Goal: Information Seeking & Learning: Check status

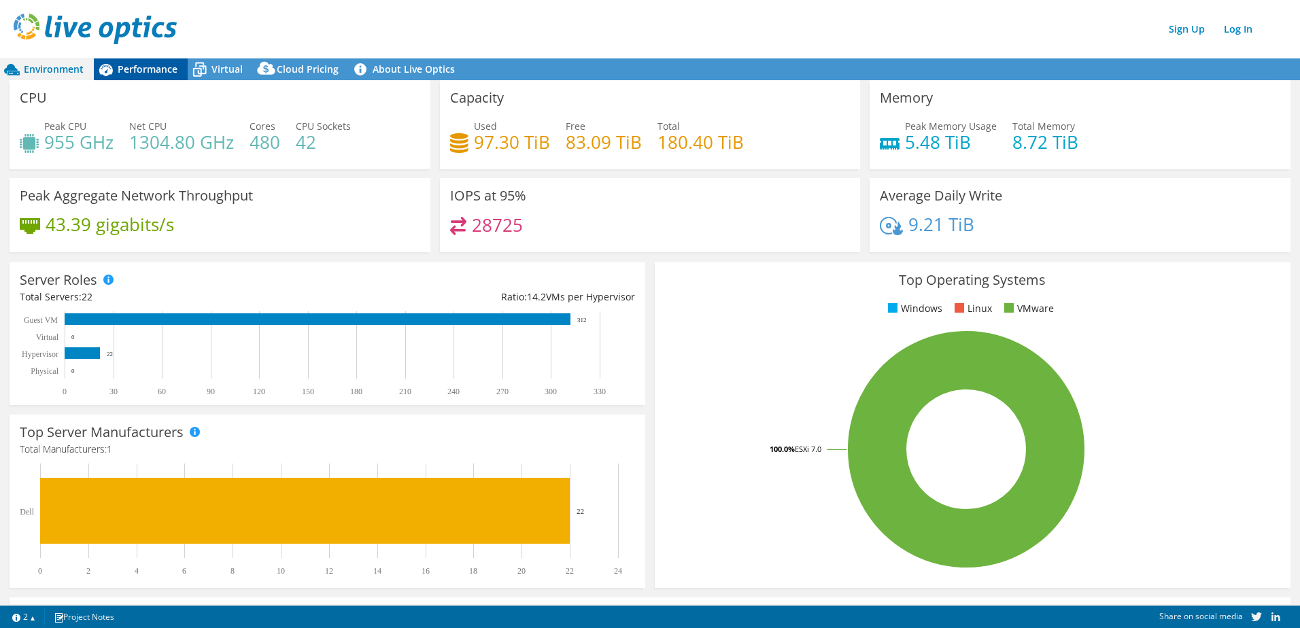
click at [143, 69] on span "Performance" at bounding box center [148, 69] width 60 height 13
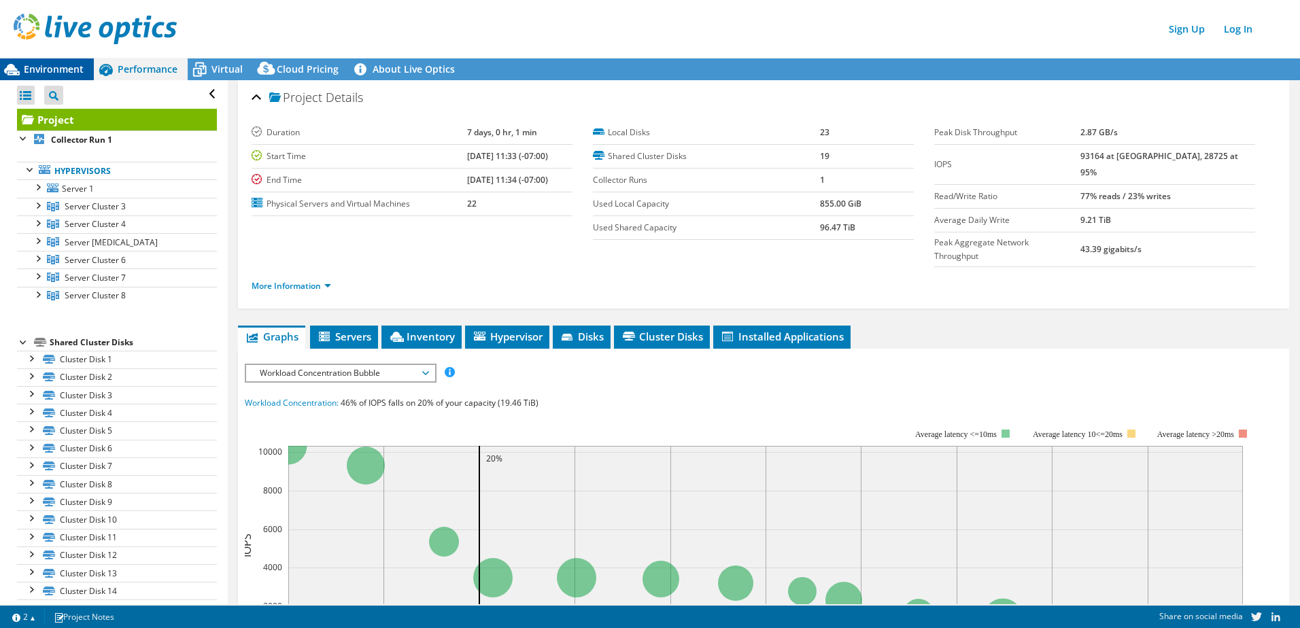
click at [63, 66] on span "Environment" at bounding box center [54, 69] width 60 height 13
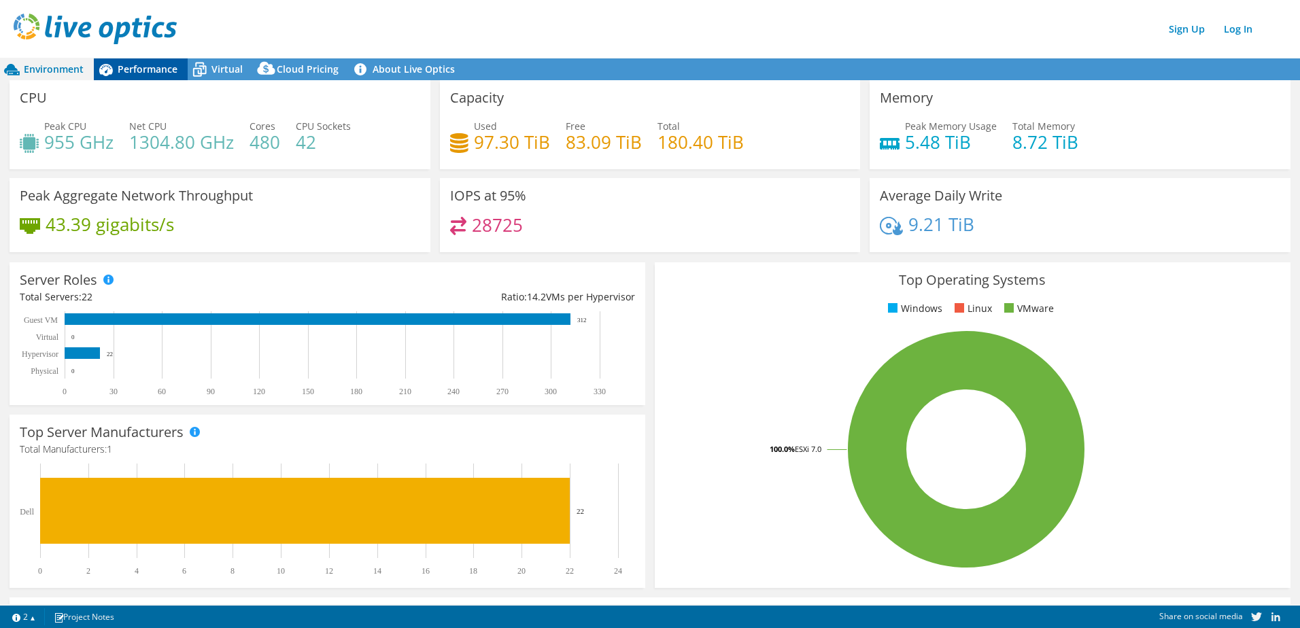
click at [147, 70] on span "Performance" at bounding box center [148, 69] width 60 height 13
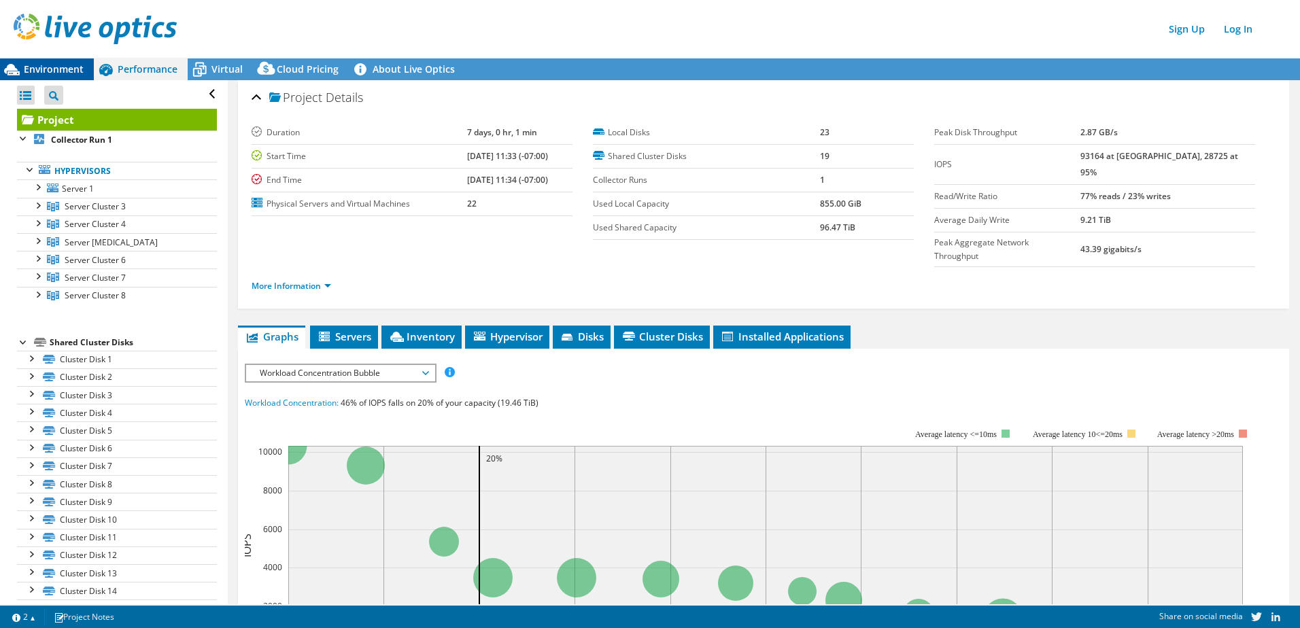
click at [69, 71] on span "Environment" at bounding box center [54, 69] width 60 height 13
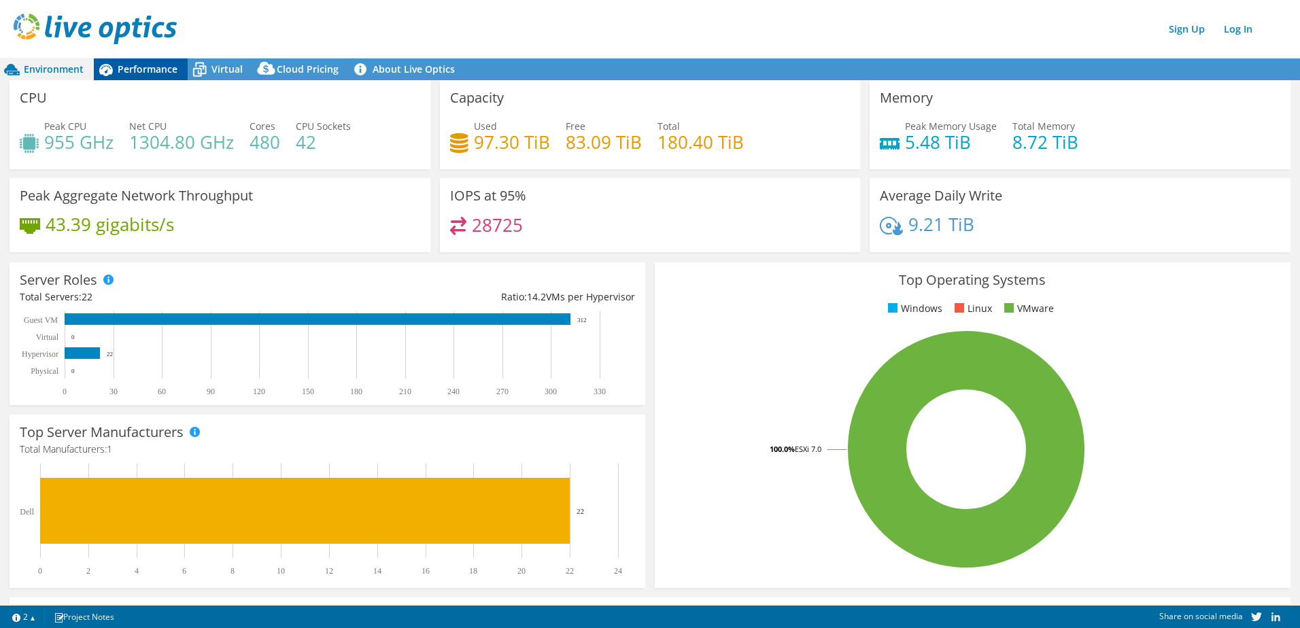
click at [135, 66] on span "Performance" at bounding box center [148, 69] width 60 height 13
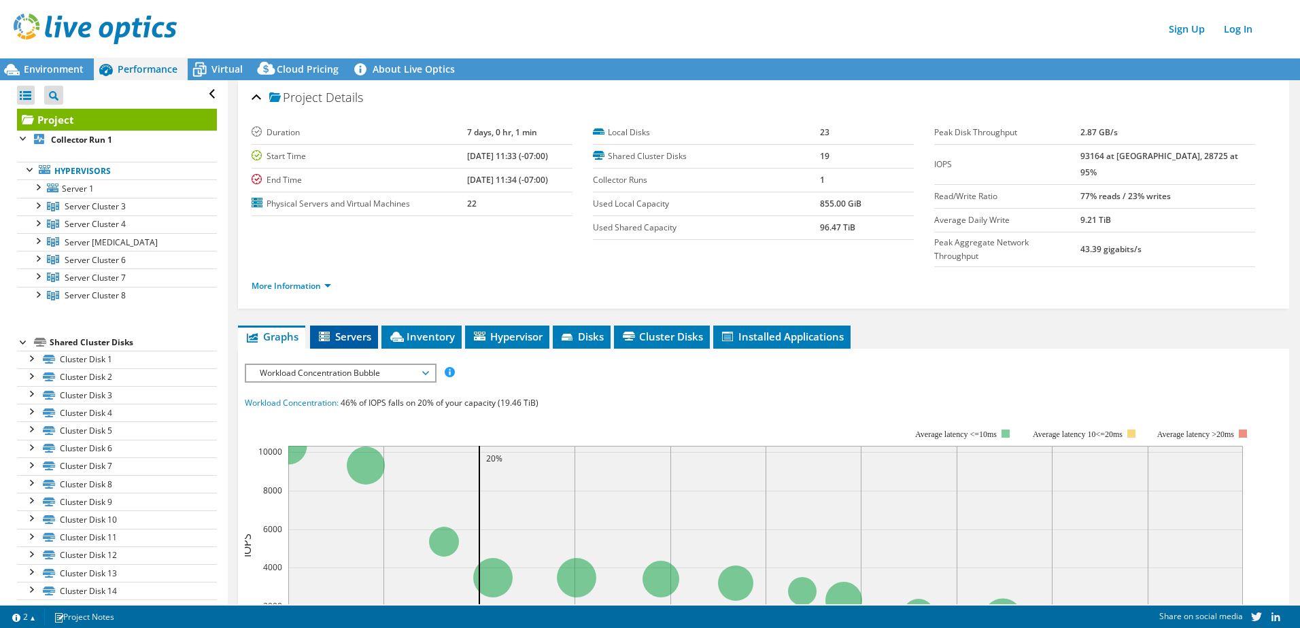
click at [329, 332] on icon at bounding box center [324, 337] width 11 height 10
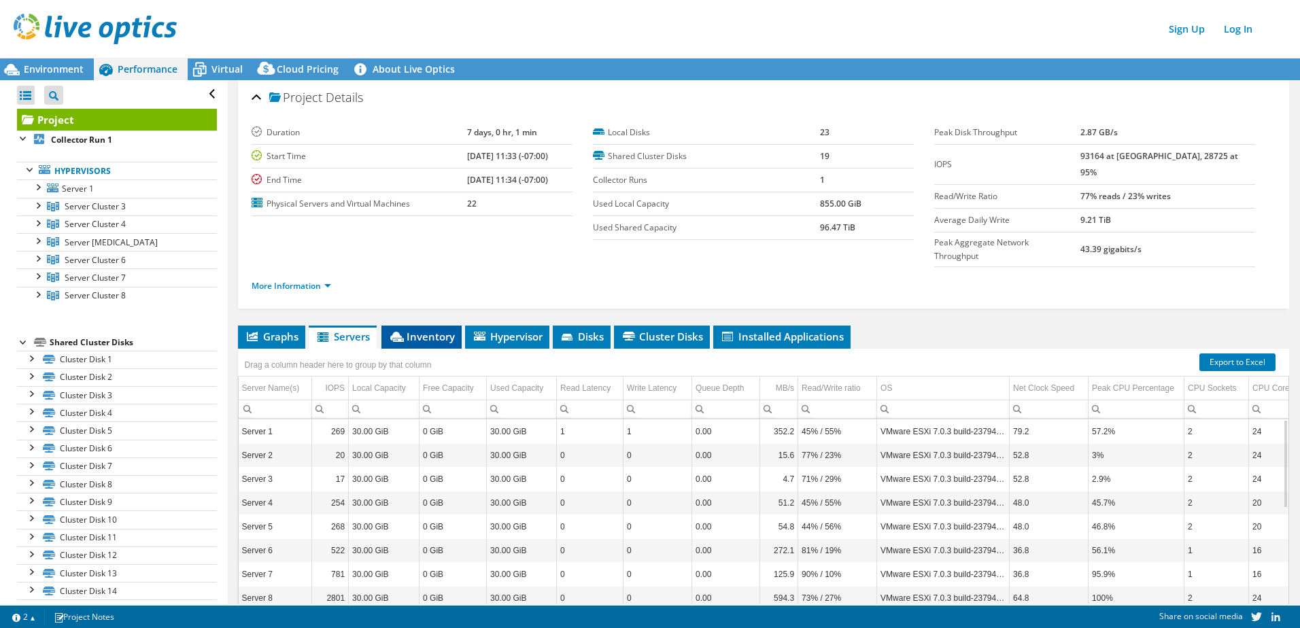
click at [430, 330] on span "Inventory" at bounding box center [421, 337] width 67 height 14
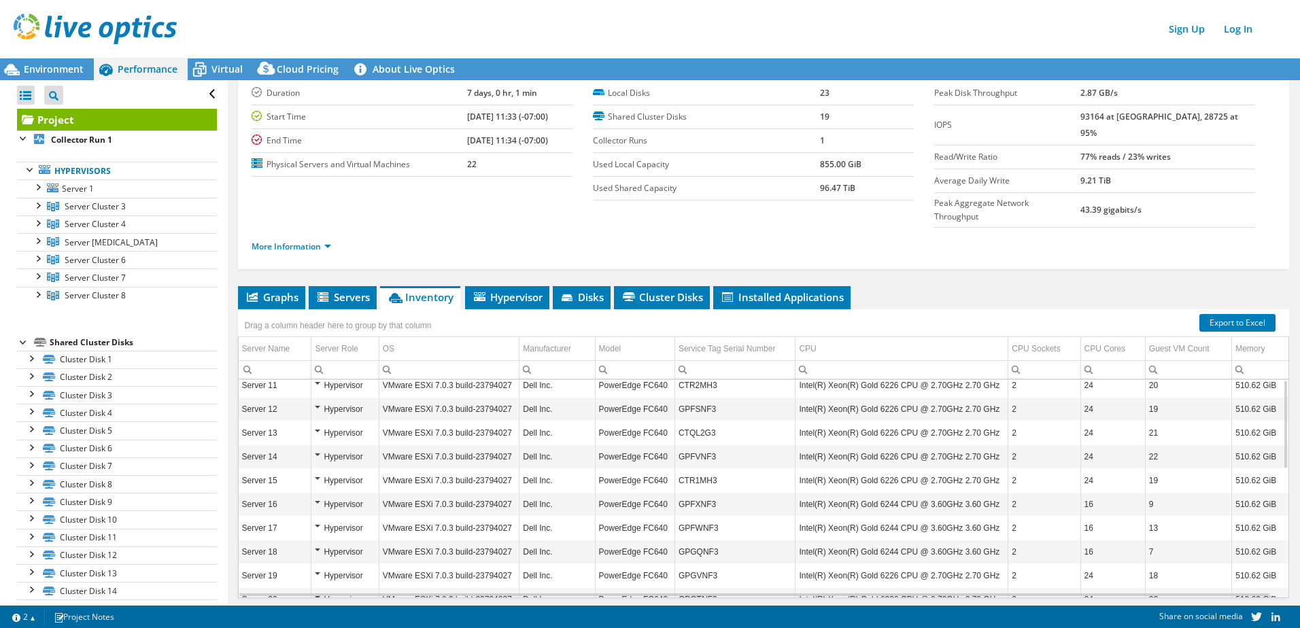
scroll to position [58, 0]
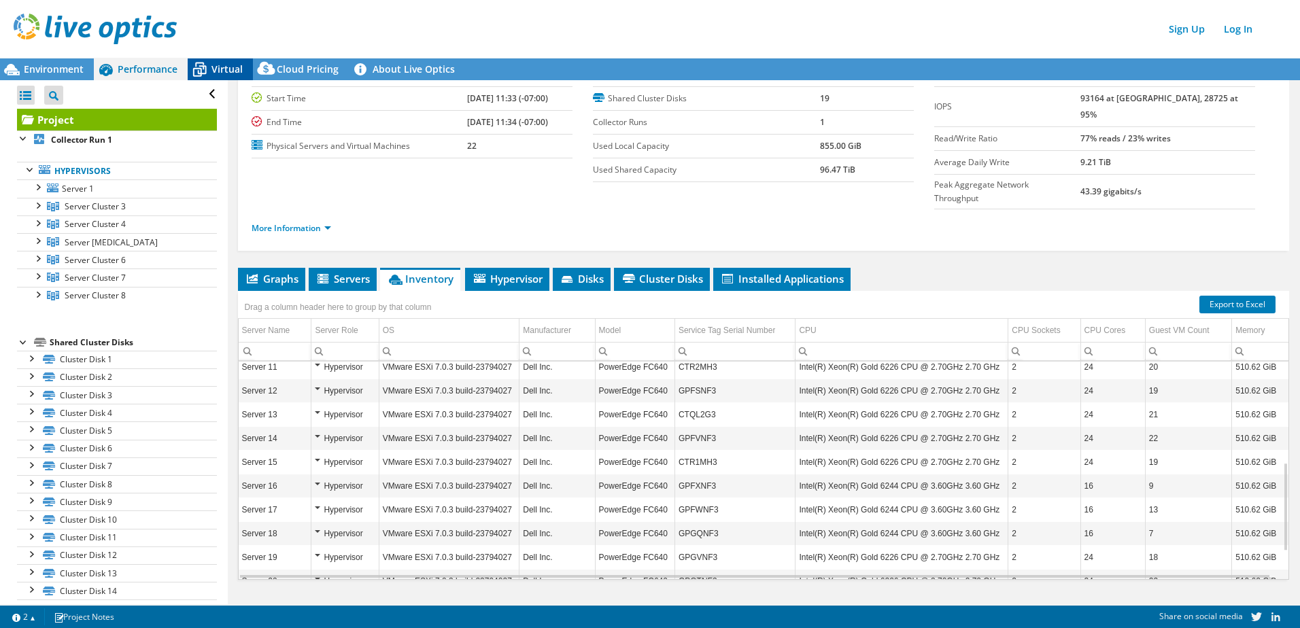
click at [231, 73] on span "Virtual" at bounding box center [227, 69] width 31 height 13
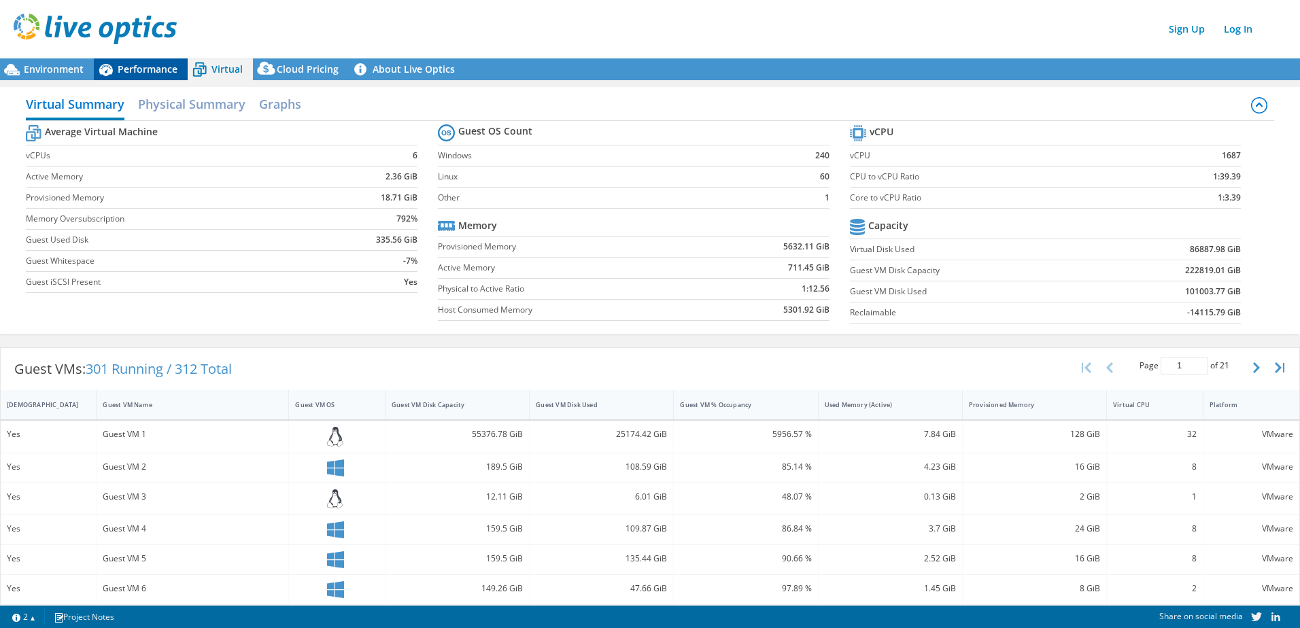
click at [146, 70] on span "Performance" at bounding box center [148, 69] width 60 height 13
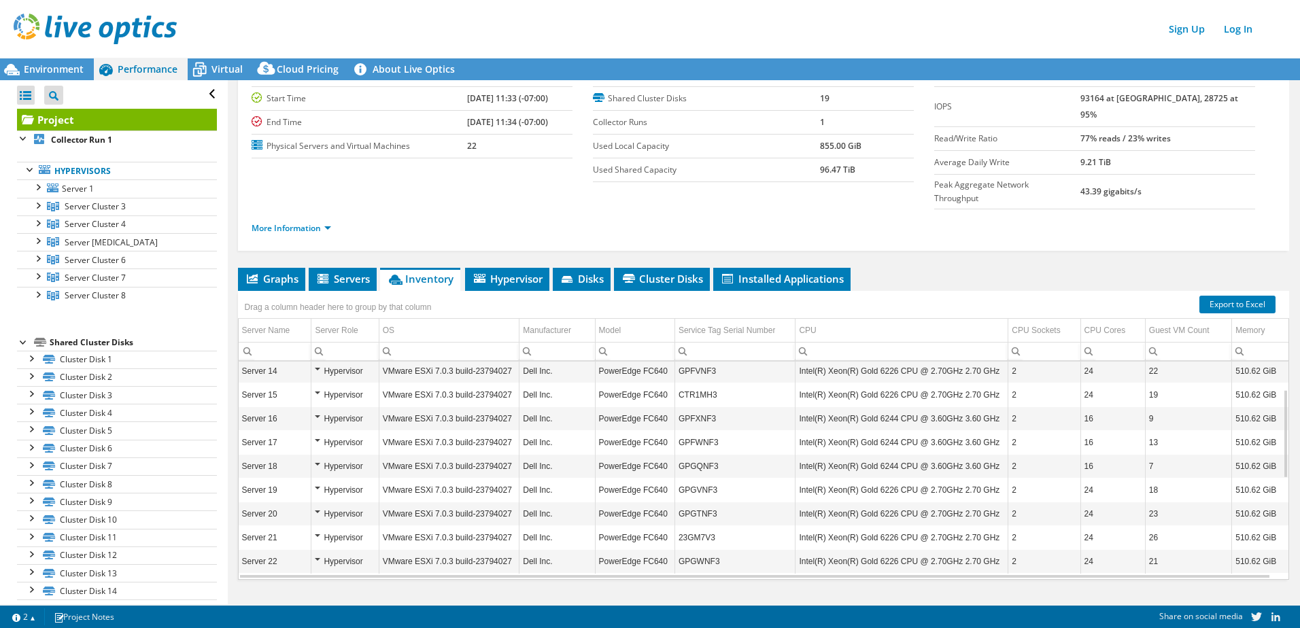
scroll to position [0, 0]
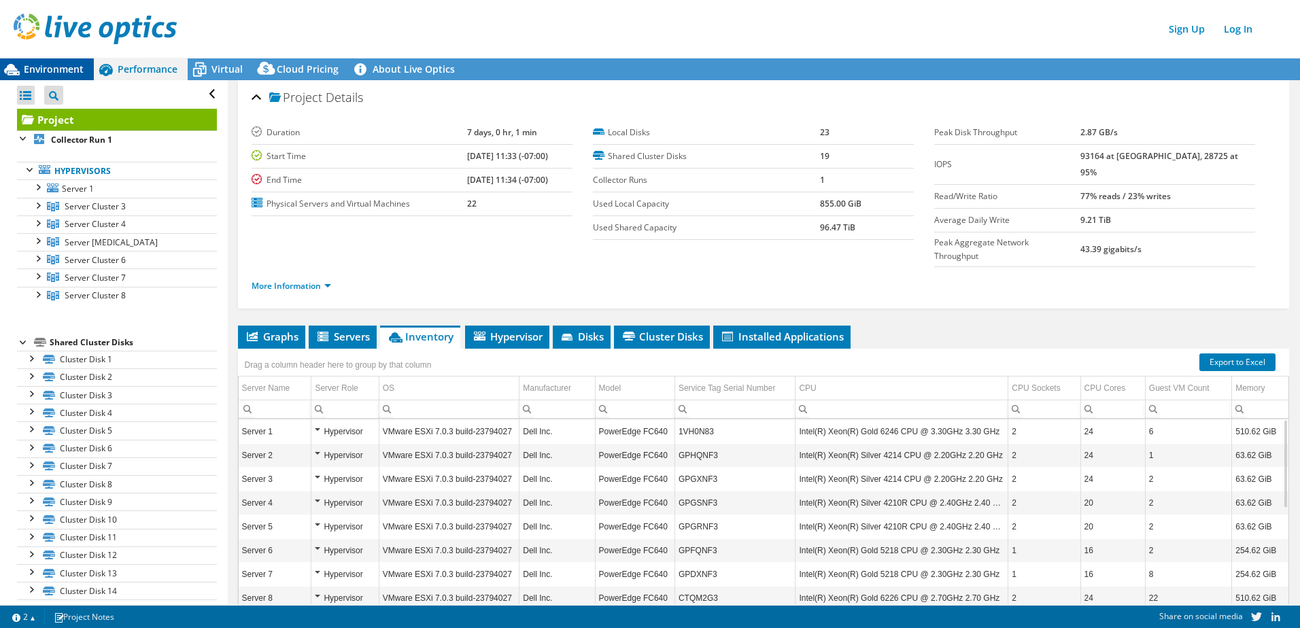
click at [59, 68] on span "Environment" at bounding box center [54, 69] width 60 height 13
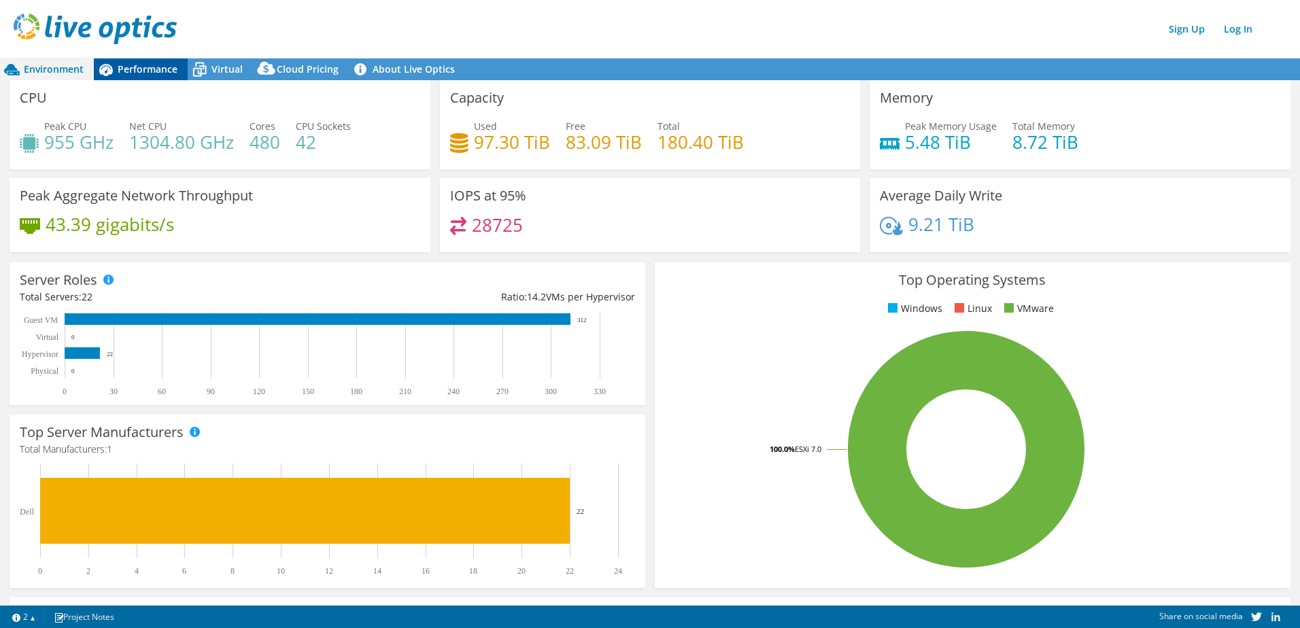
click at [171, 67] on span "Performance" at bounding box center [148, 69] width 60 height 13
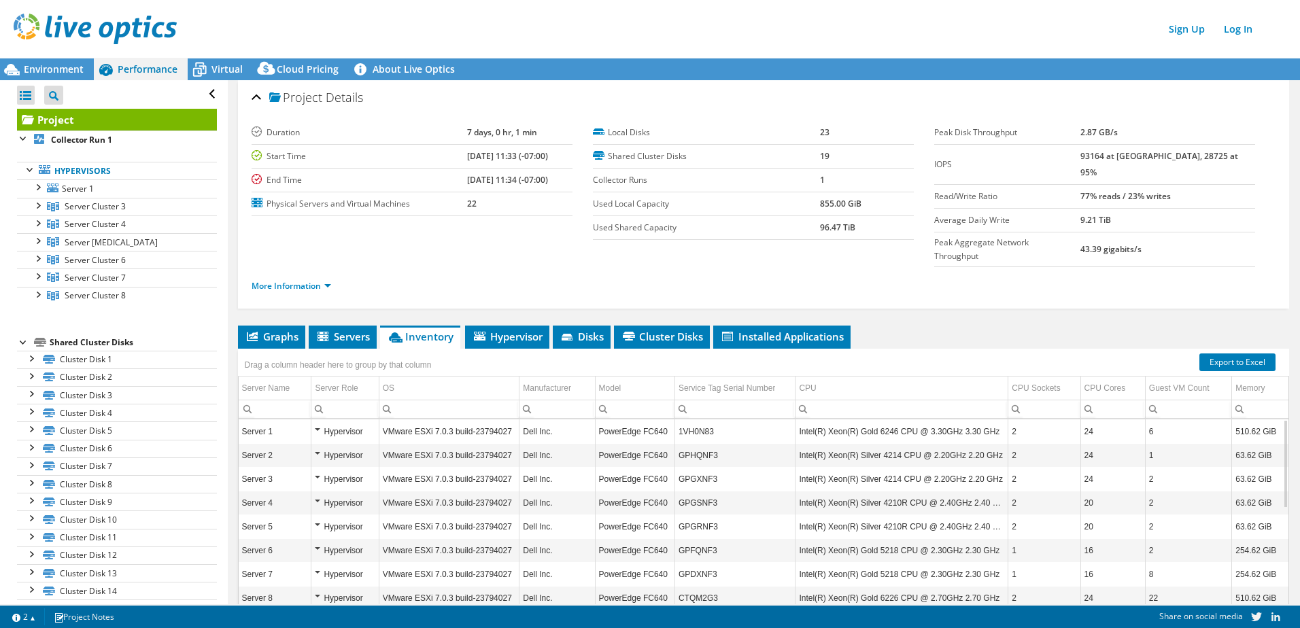
click at [320, 279] on li "More Information" at bounding box center [296, 286] width 88 height 15
click at [321, 280] on link "More Information" at bounding box center [292, 286] width 80 height 12
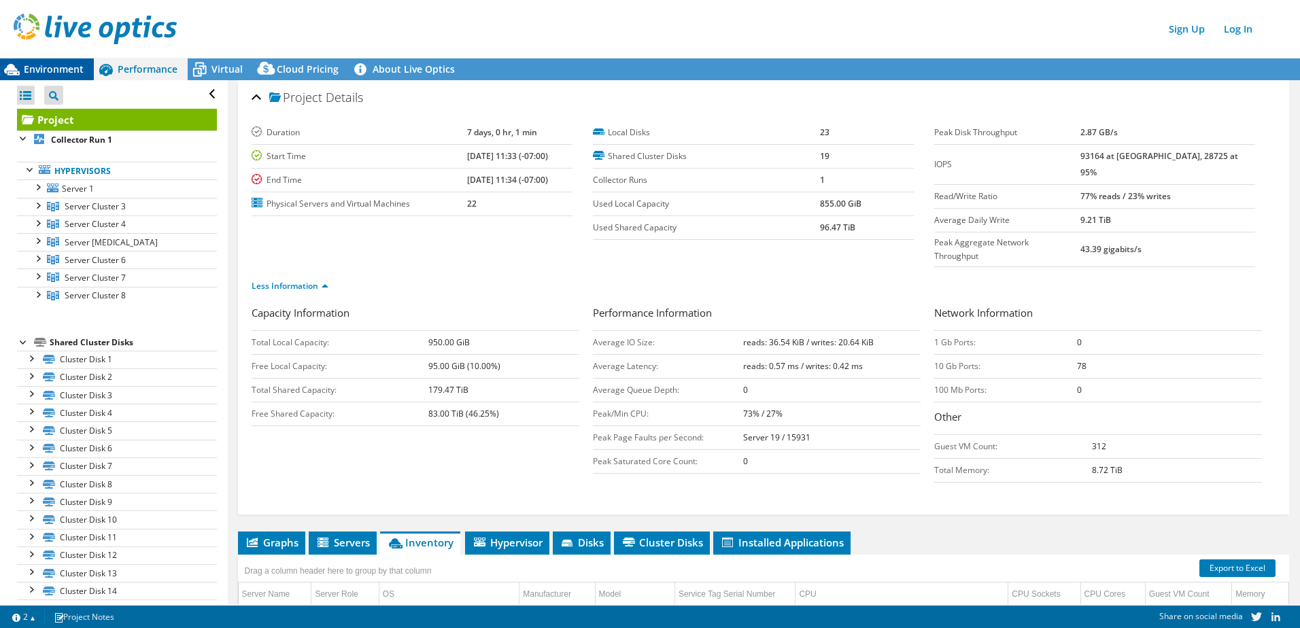
click at [62, 67] on span "Environment" at bounding box center [54, 69] width 60 height 13
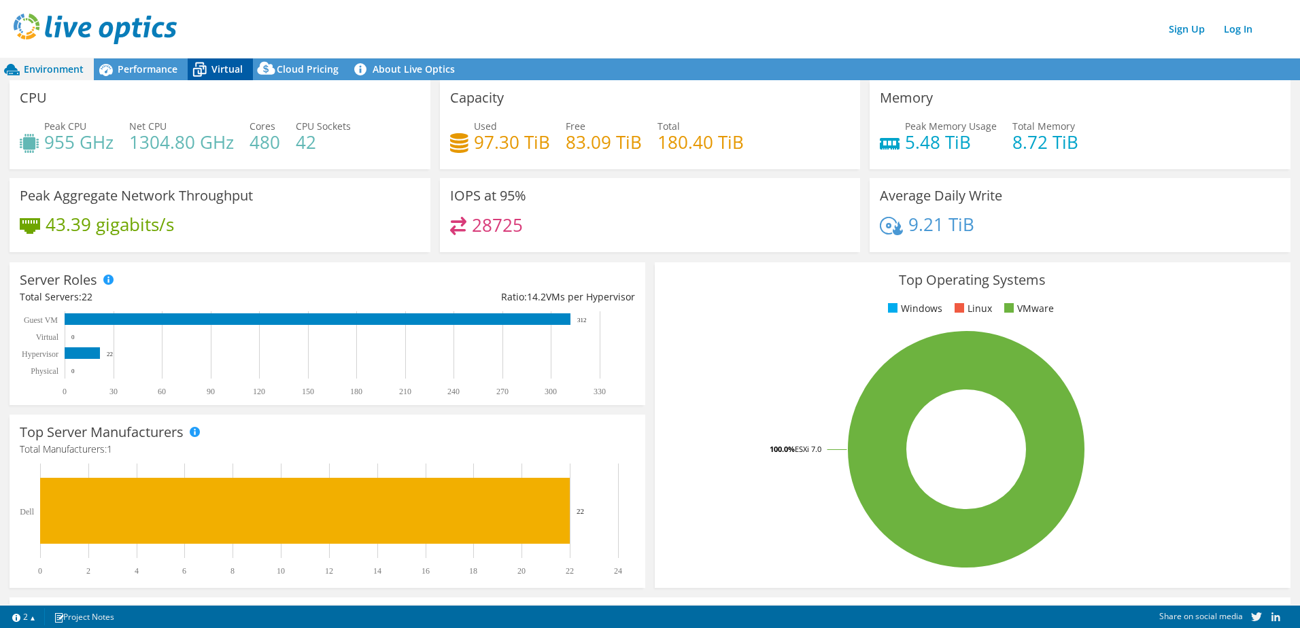
click at [212, 66] on span "Virtual" at bounding box center [227, 69] width 31 height 13
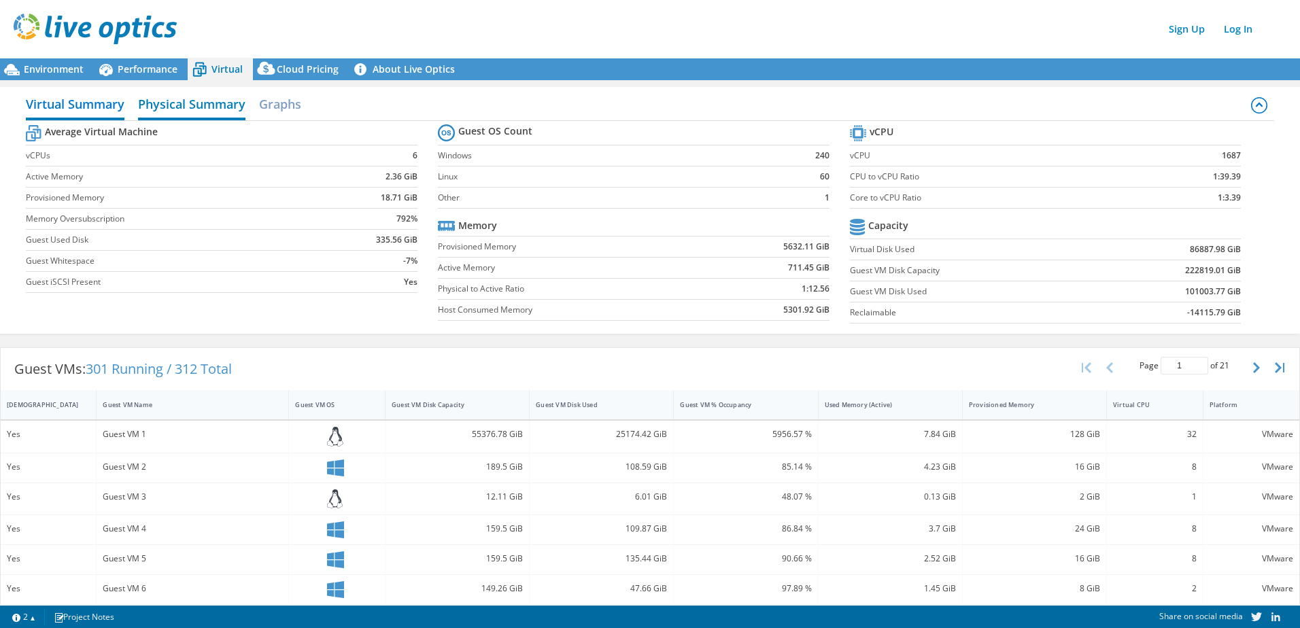
click at [194, 107] on h2 "Physical Summary" at bounding box center [191, 105] width 107 height 30
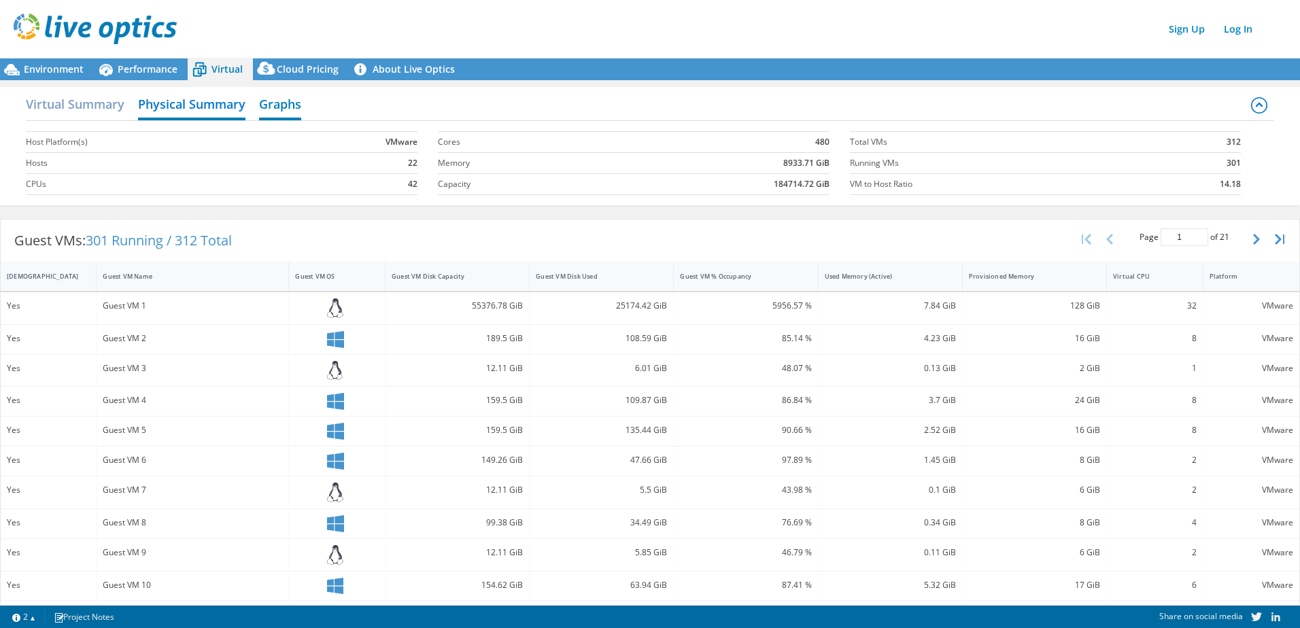
click at [265, 107] on h2 "Graphs" at bounding box center [280, 105] width 42 height 30
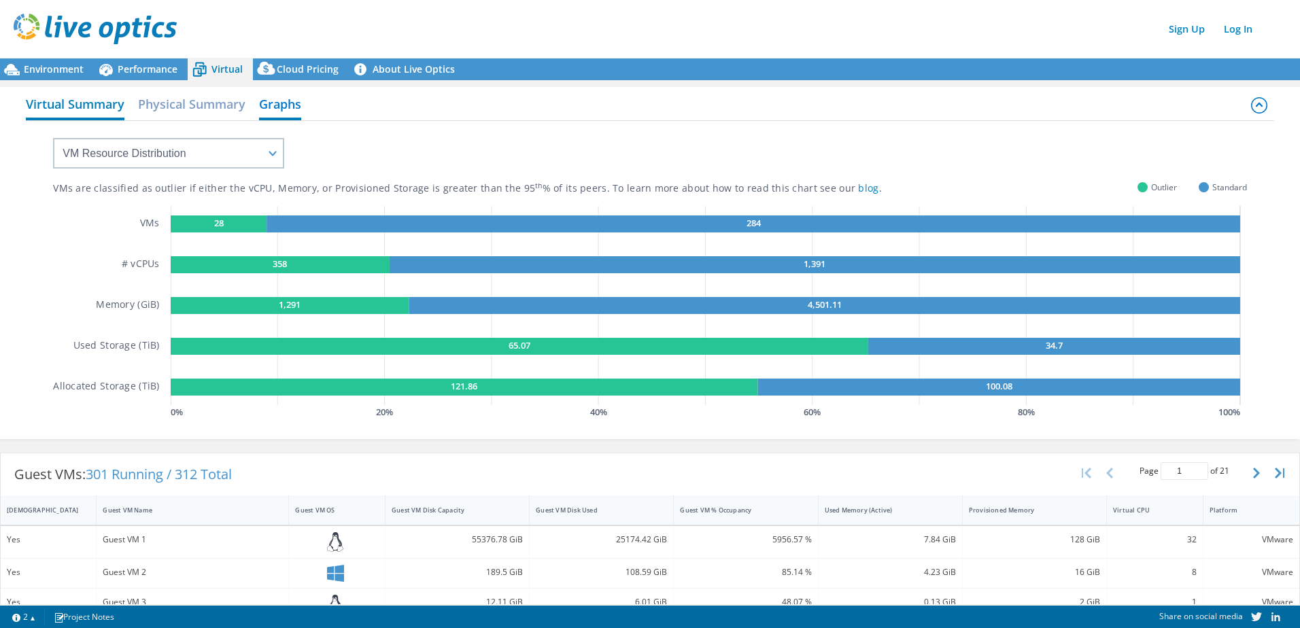
click at [101, 107] on h2 "Virtual Summary" at bounding box center [75, 105] width 99 height 30
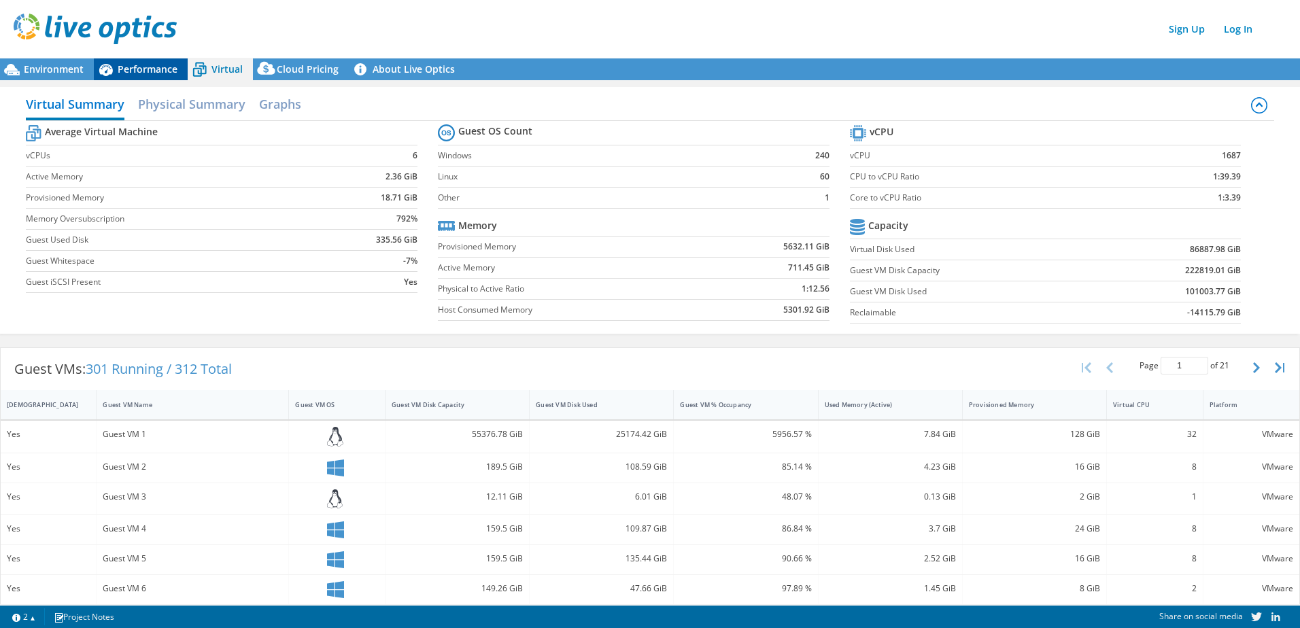
click at [146, 63] on span "Performance" at bounding box center [148, 69] width 60 height 13
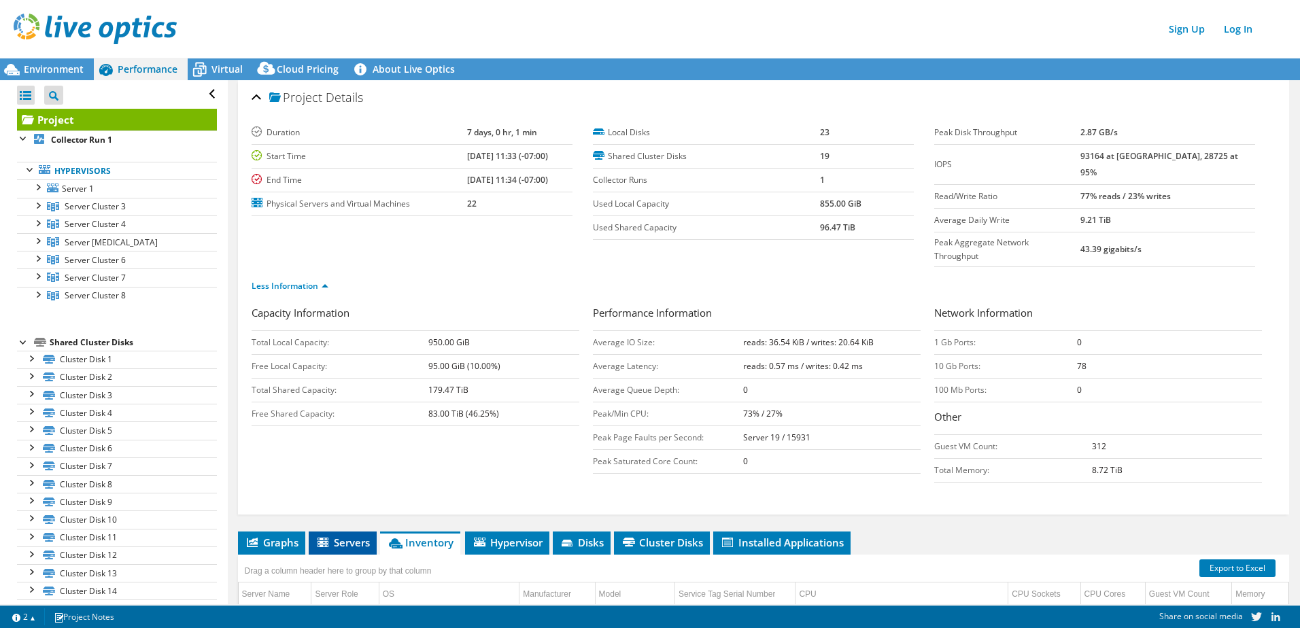
click at [346, 532] on li "Servers" at bounding box center [343, 543] width 68 height 23
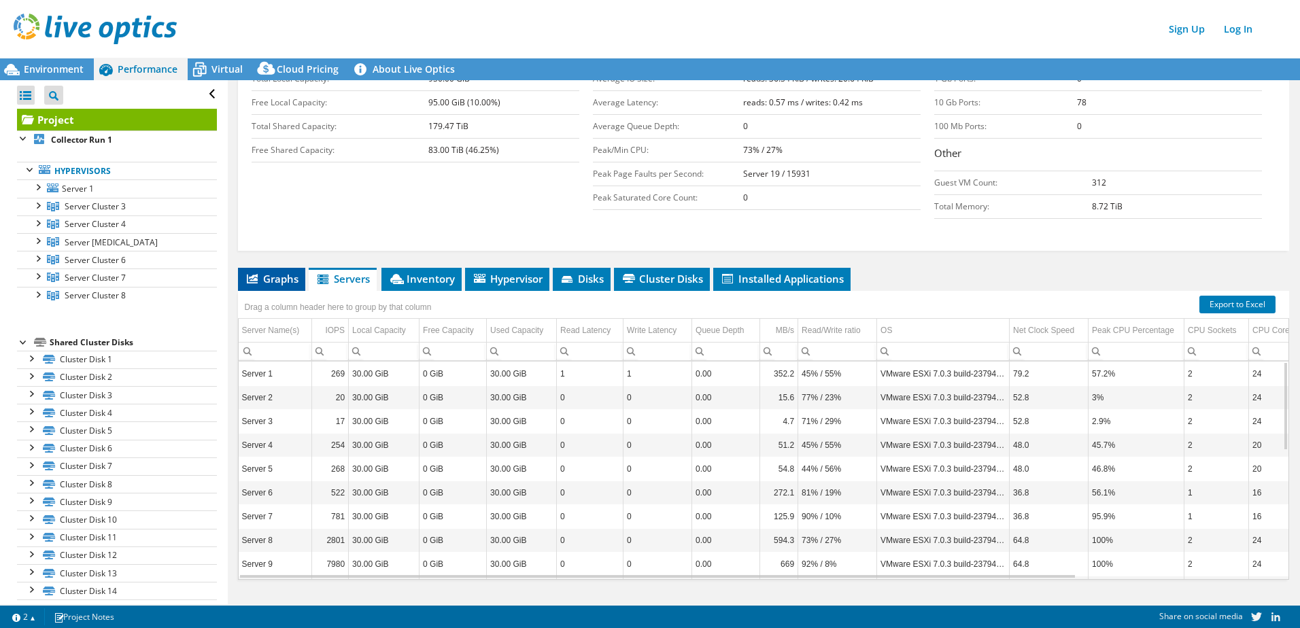
click at [269, 272] on span "Graphs" at bounding box center [272, 279] width 54 height 14
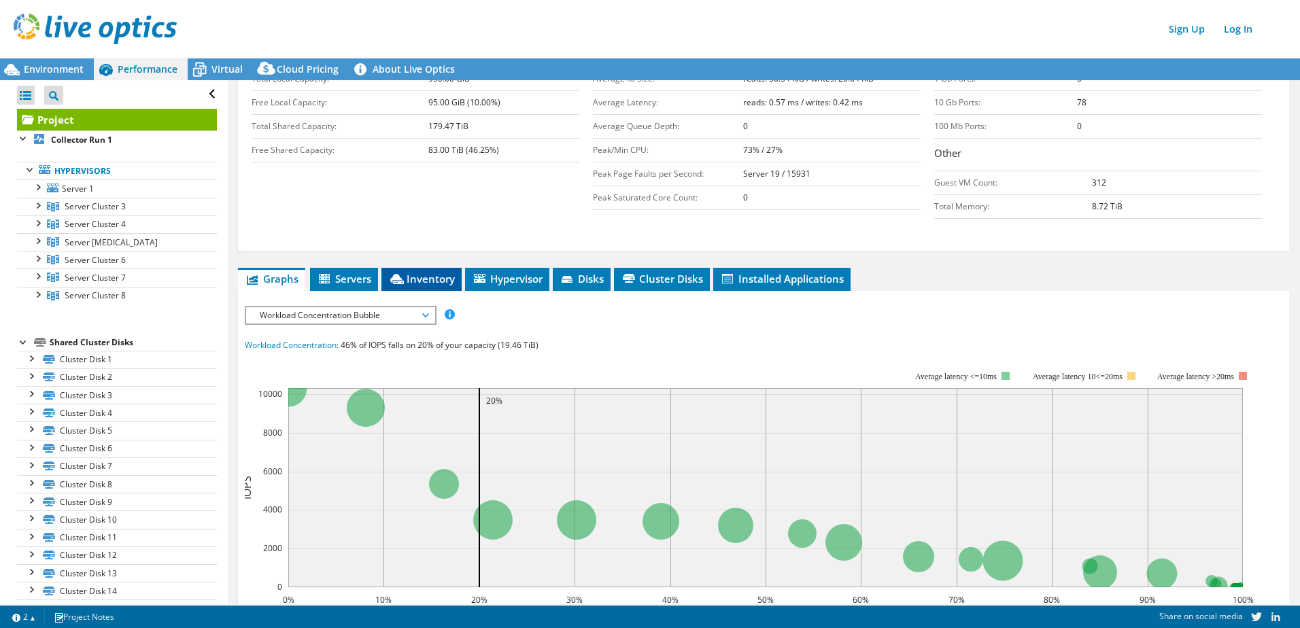
click at [420, 272] on span "Inventory" at bounding box center [421, 279] width 67 height 14
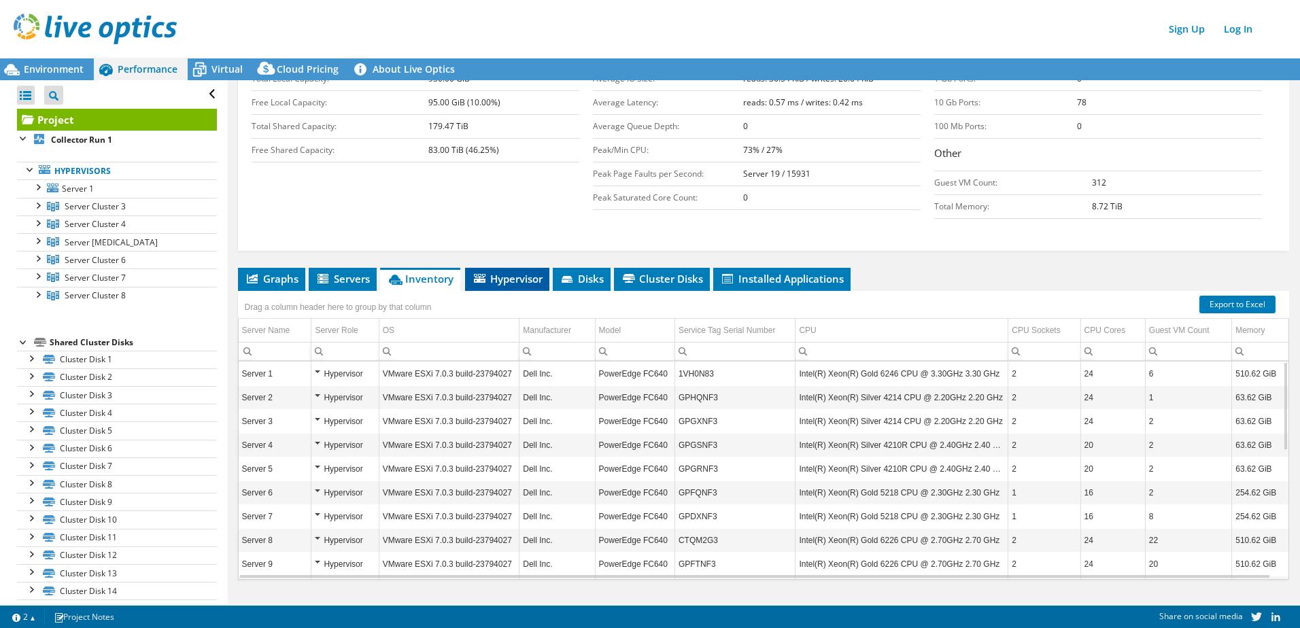
click at [488, 272] on span "Hypervisor" at bounding box center [507, 279] width 71 height 14
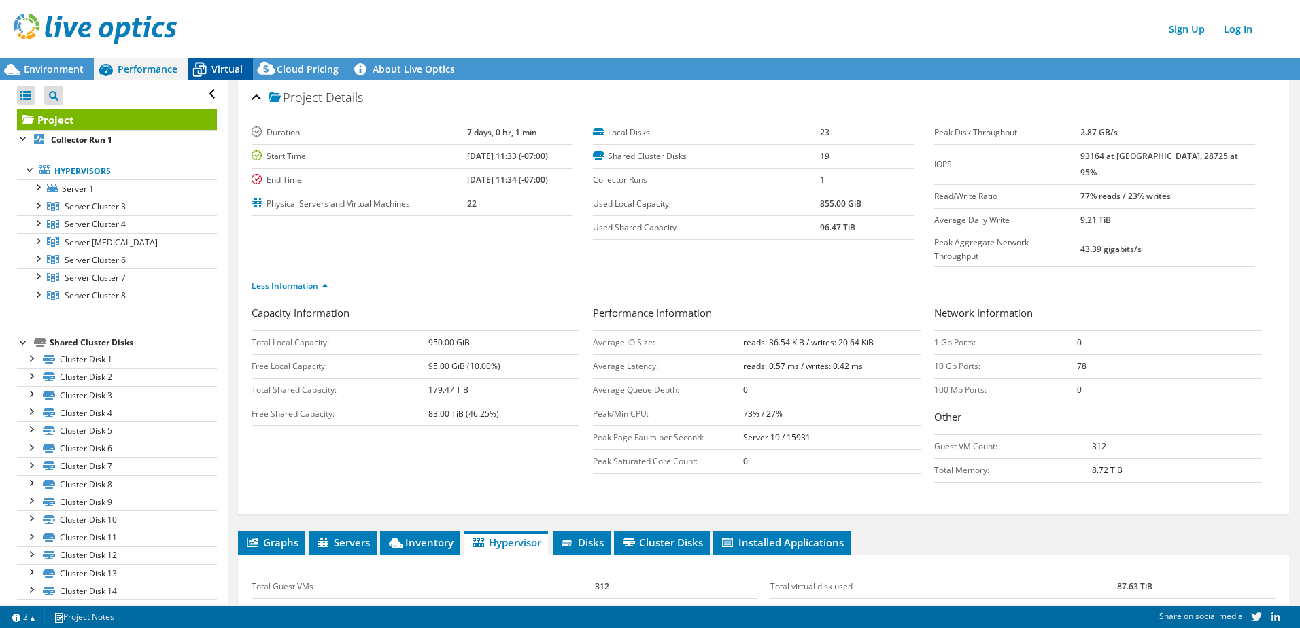
click at [233, 66] on span "Virtual" at bounding box center [227, 69] width 31 height 13
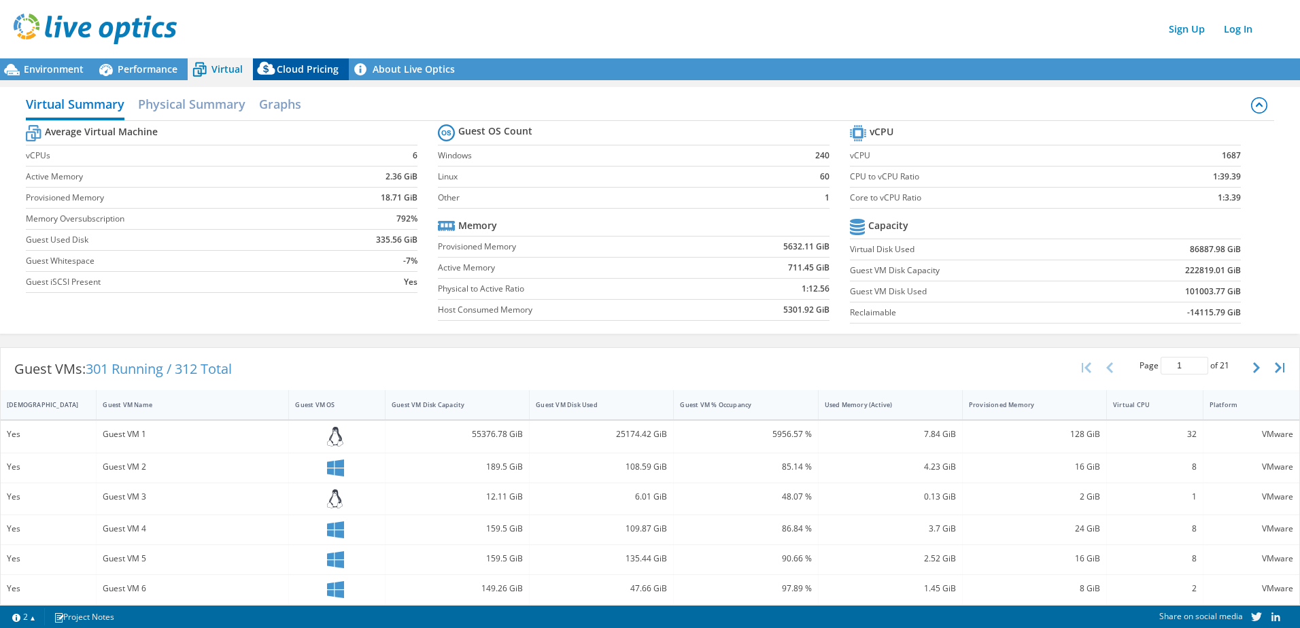
click at [271, 67] on icon at bounding box center [266, 68] width 18 height 13
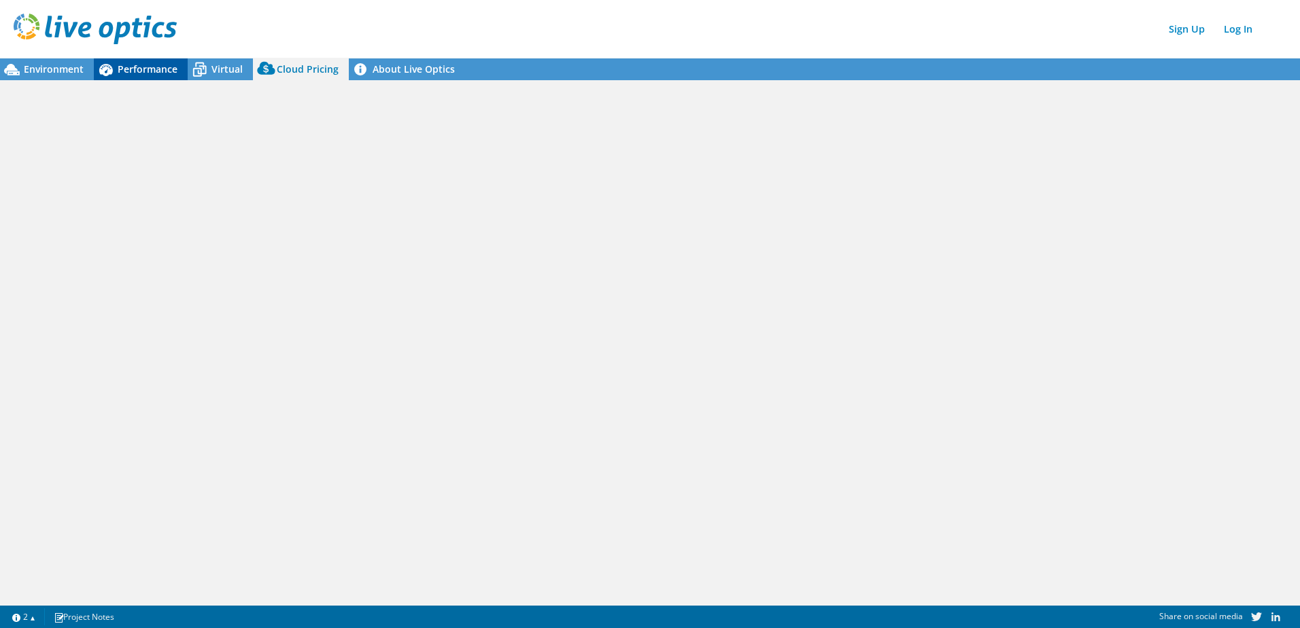
click at [146, 69] on span "Performance" at bounding box center [148, 69] width 60 height 13
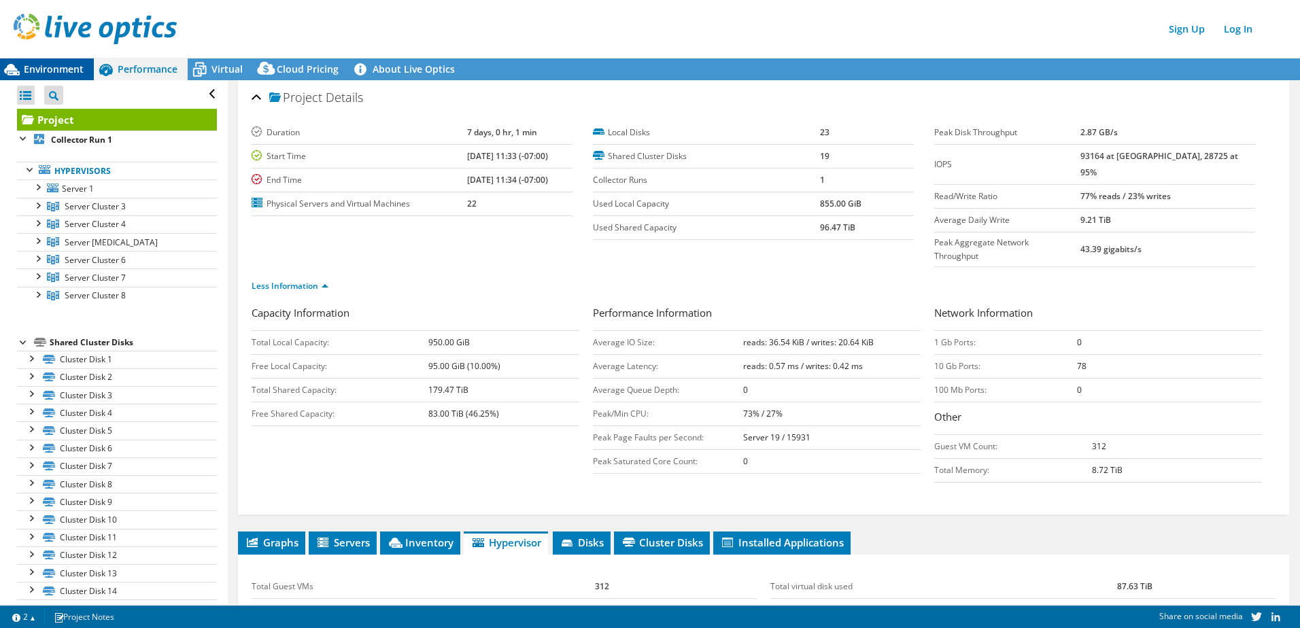
click at [63, 66] on span "Environment" at bounding box center [54, 69] width 60 height 13
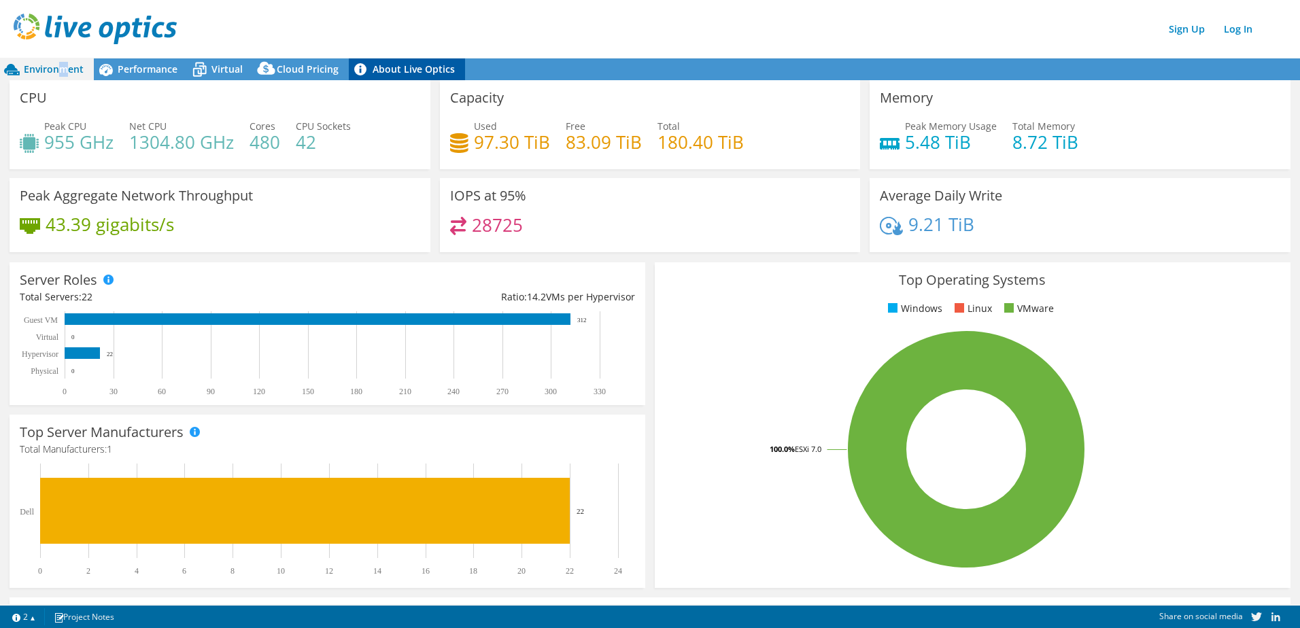
click at [436, 73] on link "About Live Optics" at bounding box center [407, 69] width 116 height 22
click at [135, 60] on div "Performance" at bounding box center [141, 69] width 94 height 22
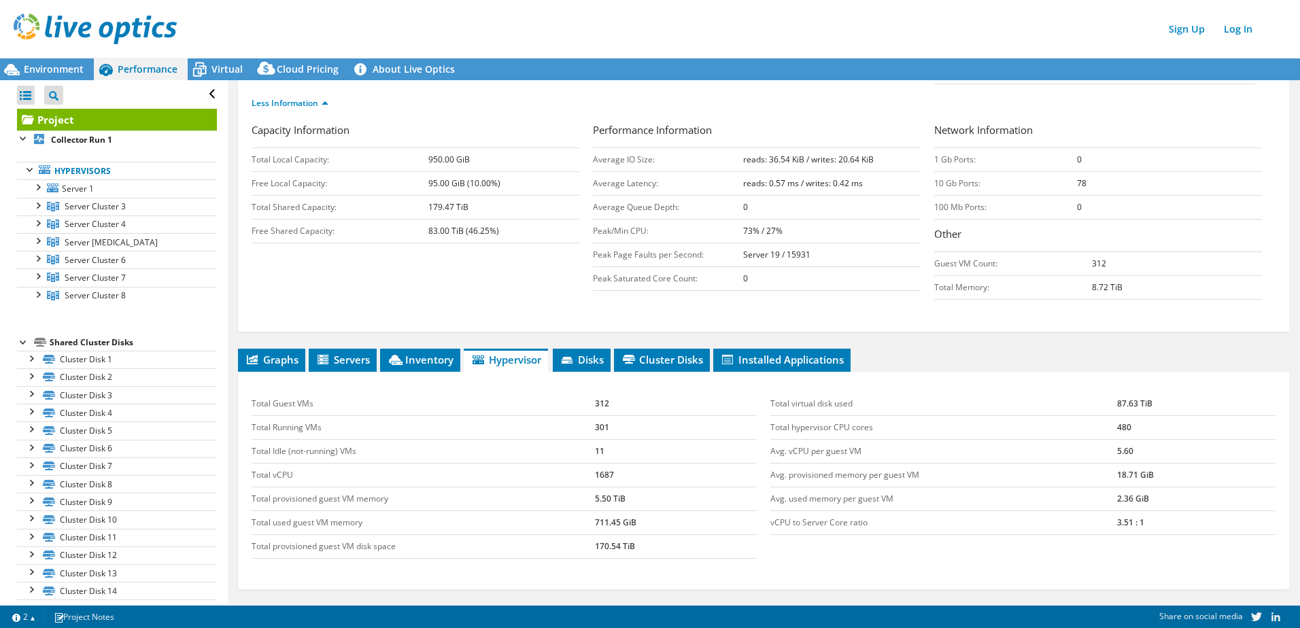
scroll to position [264, 0]
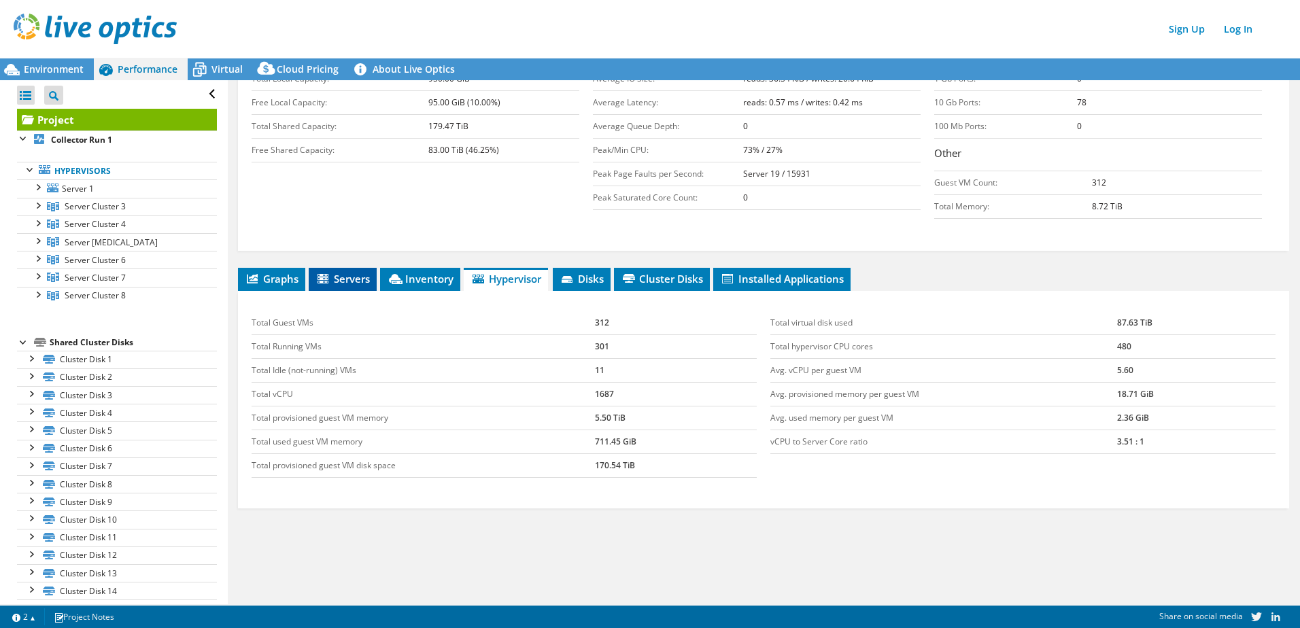
click at [319, 268] on li "Servers" at bounding box center [343, 279] width 68 height 23
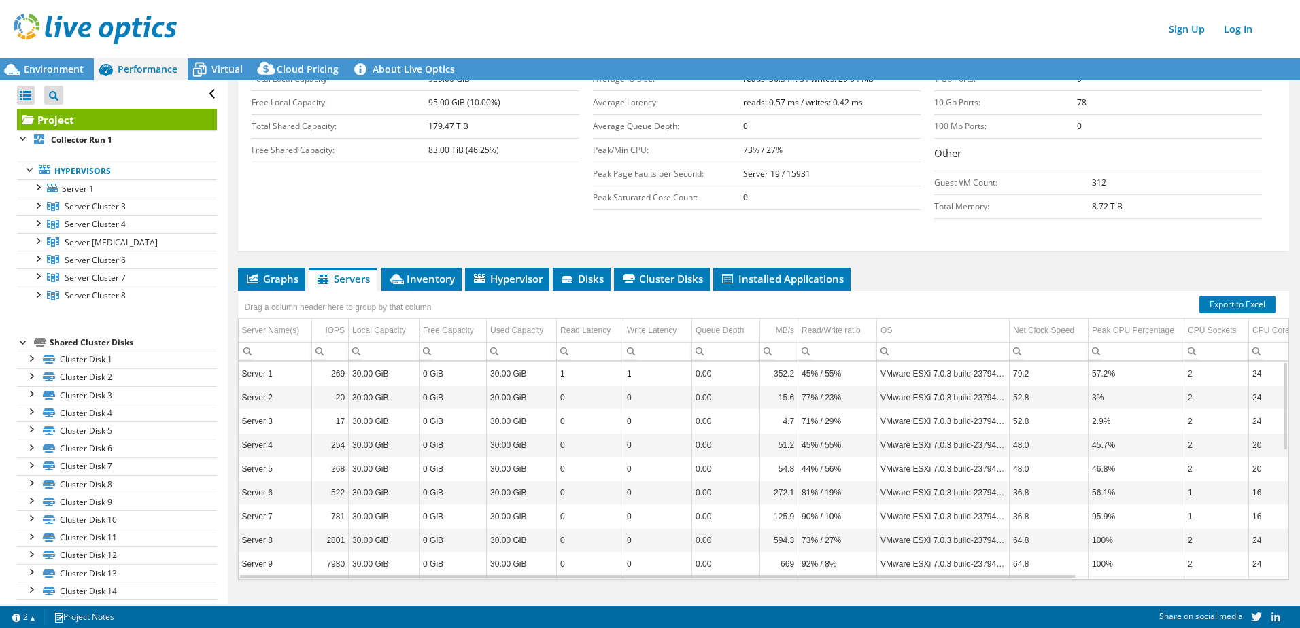
drag, startPoint x: 571, startPoint y: 435, endPoint x: 604, endPoint y: 456, distance: 39.2
drag, startPoint x: 604, startPoint y: 456, endPoint x: 752, endPoint y: 527, distance: 164.3
click at [824, 578] on div "Graphs Servers Inventory Hypervisor Disks Cluster Disks Installed Applications …" at bounding box center [763, 438] width 1051 height 340
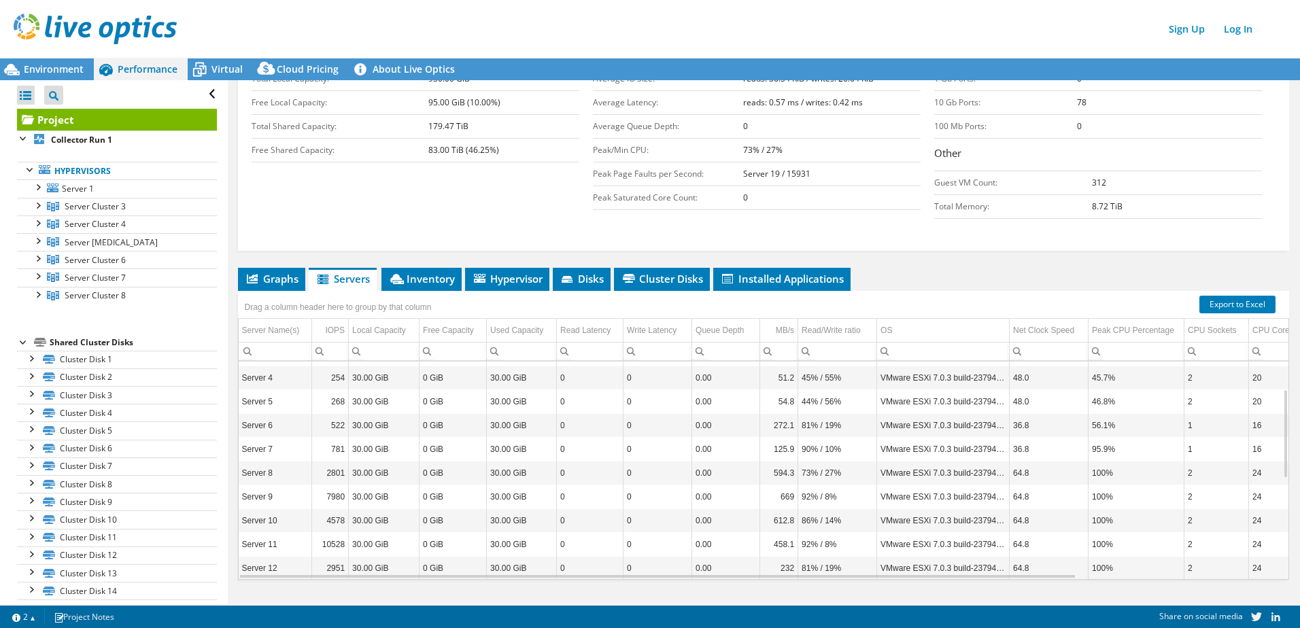
scroll to position [0, 0]
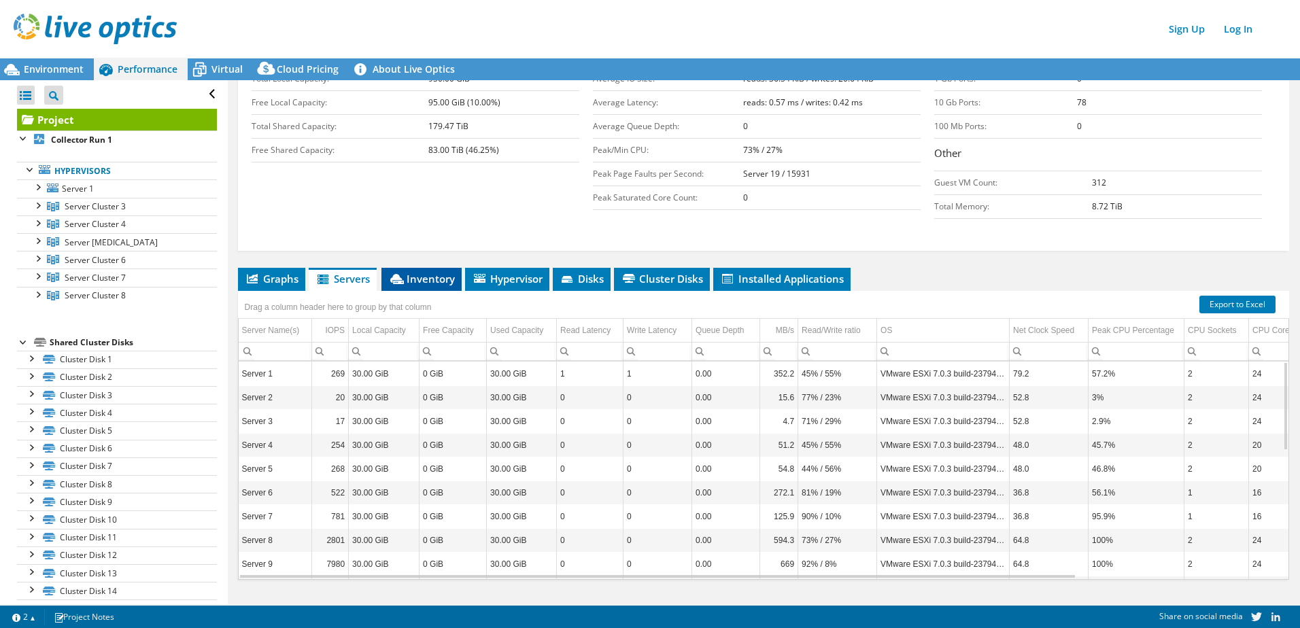
click at [415, 272] on span "Inventory" at bounding box center [421, 279] width 67 height 14
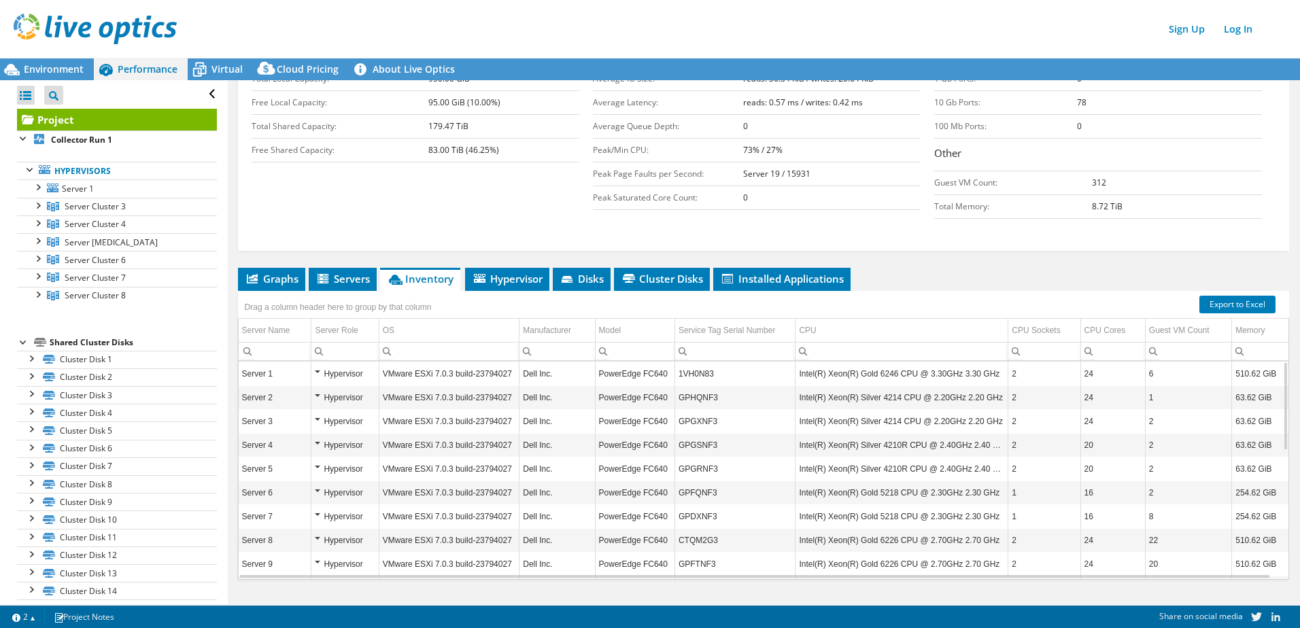
scroll to position [312, 0]
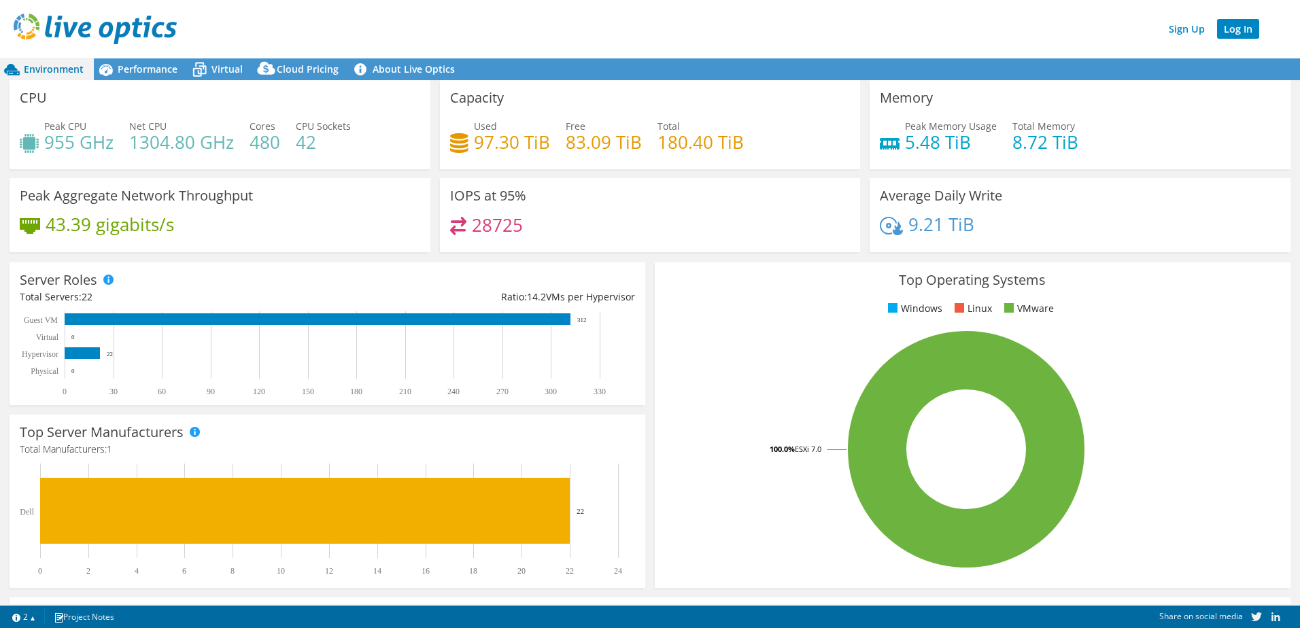
click at [1236, 29] on link "Log In" at bounding box center [1238, 29] width 42 height 20
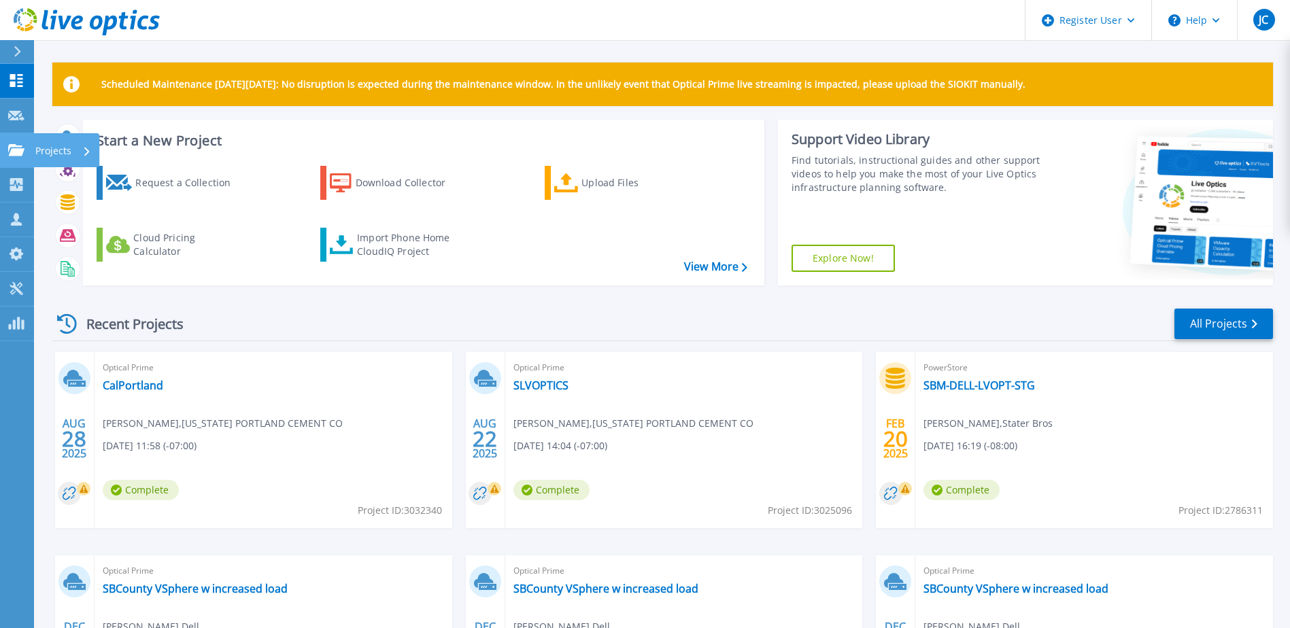
click at [75, 154] on div "Projects" at bounding box center [63, 150] width 56 height 35
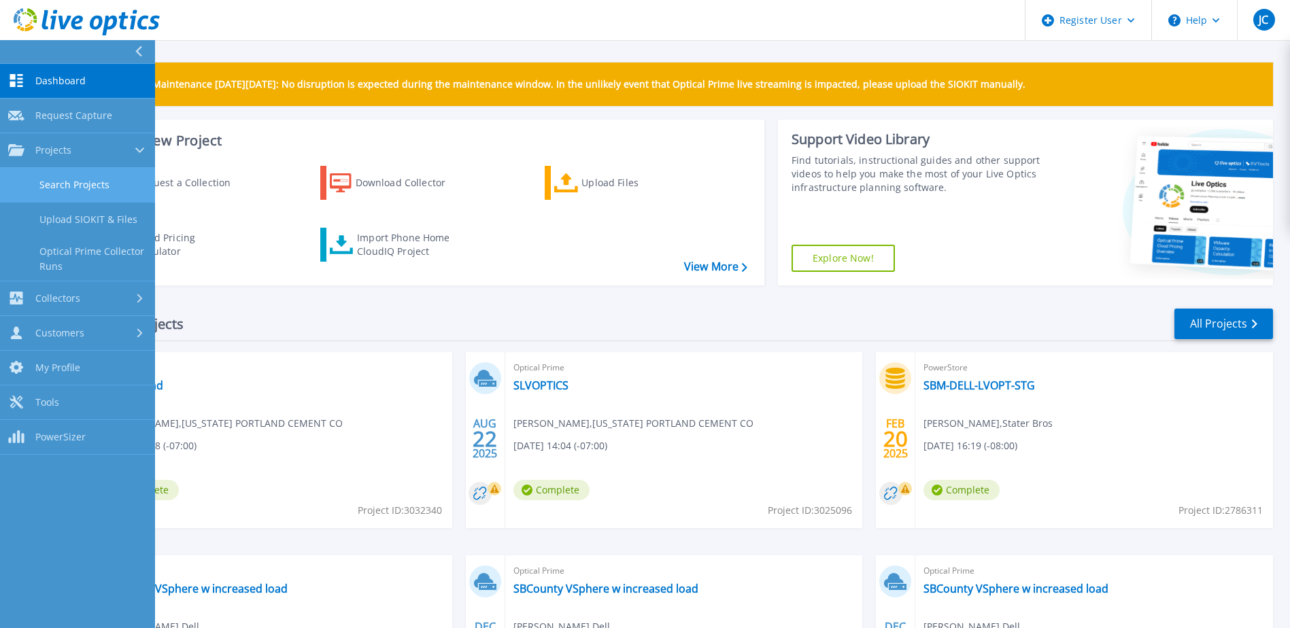
click at [90, 185] on link "Search Projects" at bounding box center [77, 185] width 155 height 35
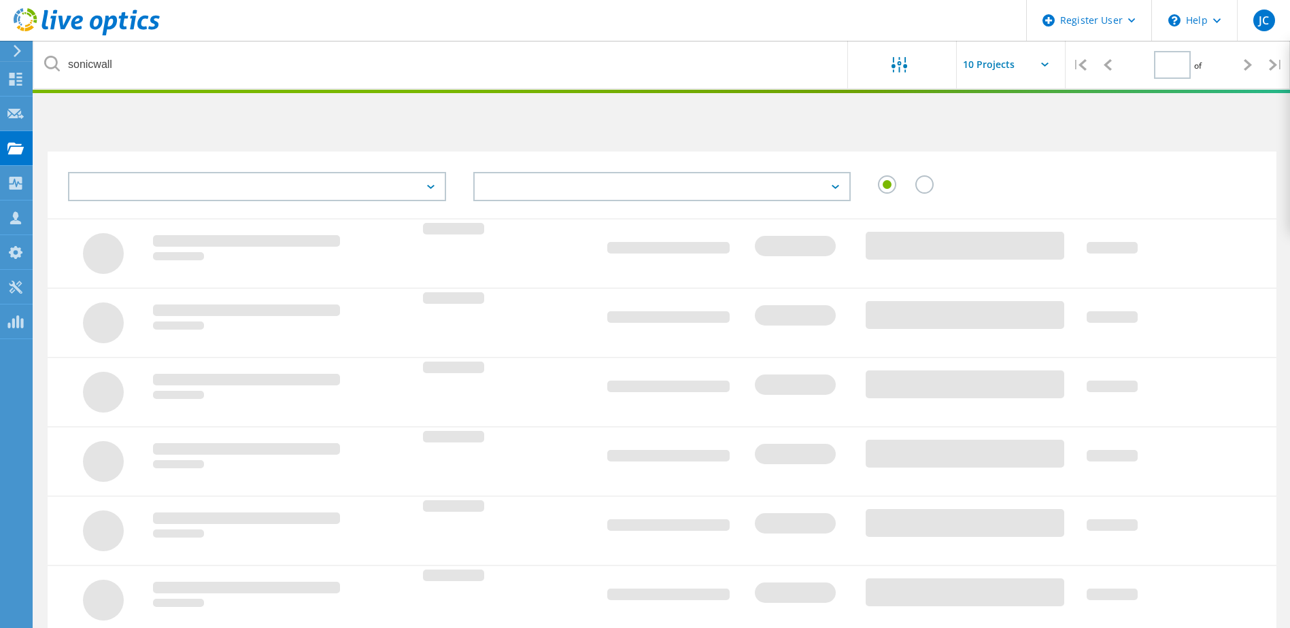
type input "1"
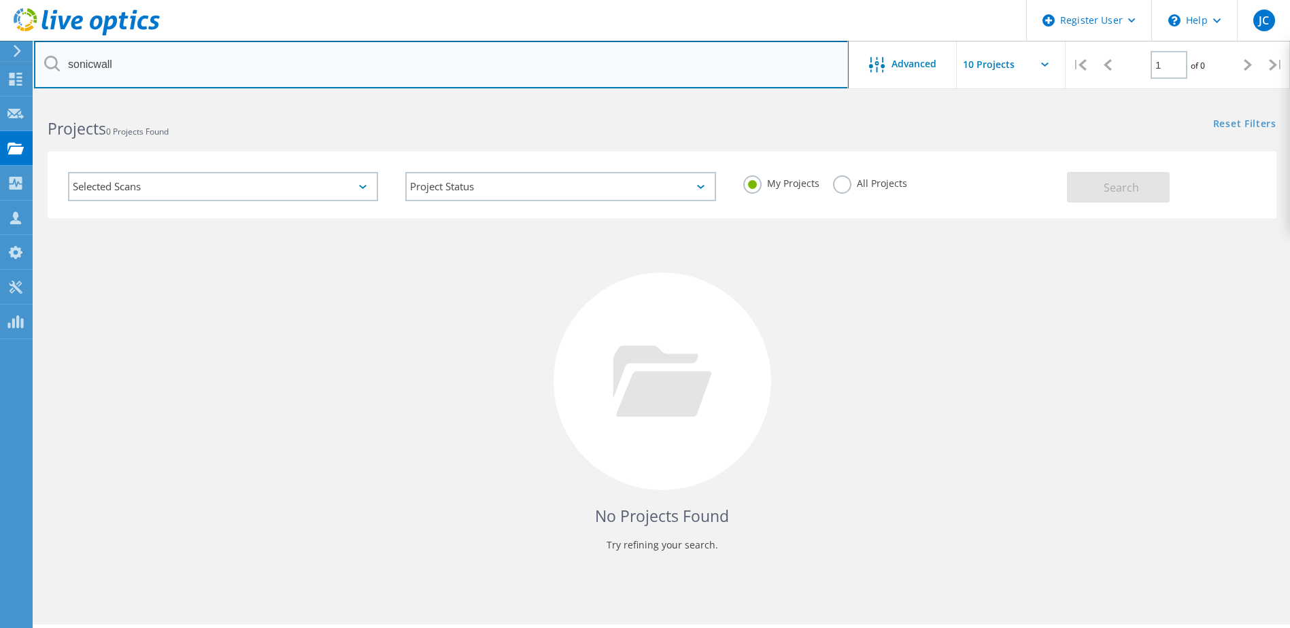
click at [243, 71] on input "sonicwall" at bounding box center [441, 65] width 815 height 48
type input "cathay bank"
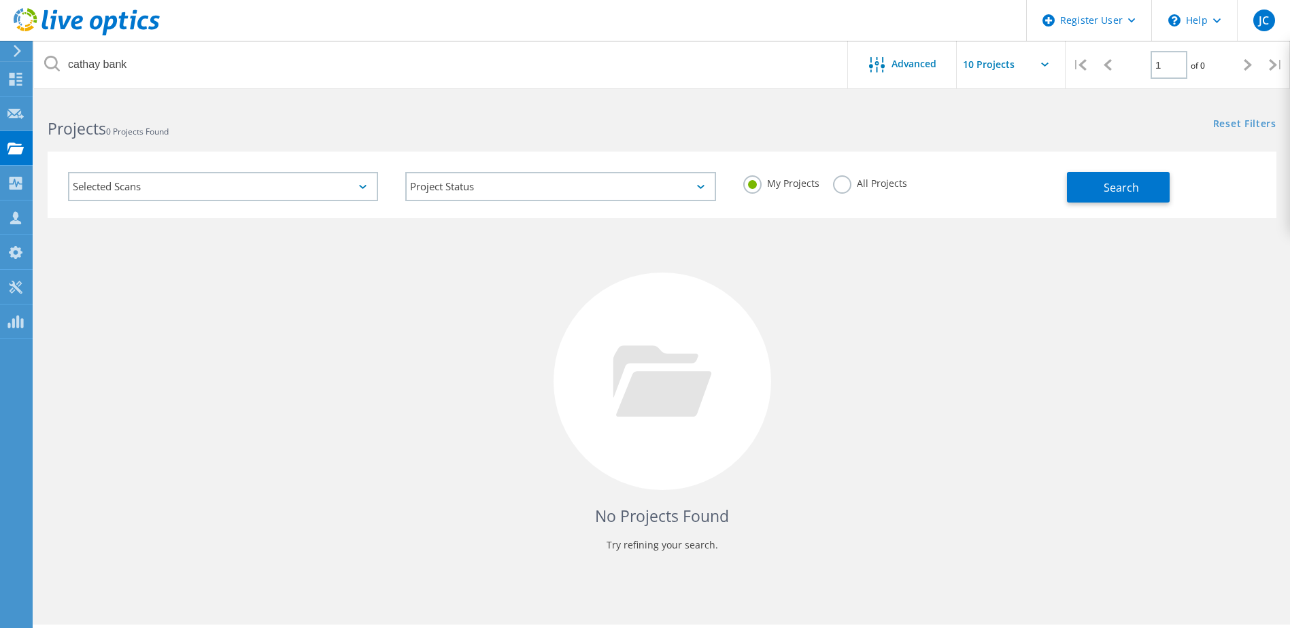
click at [839, 184] on label "All Projects" at bounding box center [870, 181] width 74 height 13
click at [0, 0] on input "All Projects" at bounding box center [0, 0] width 0 height 0
click at [1121, 193] on span "Search" at bounding box center [1121, 187] width 35 height 15
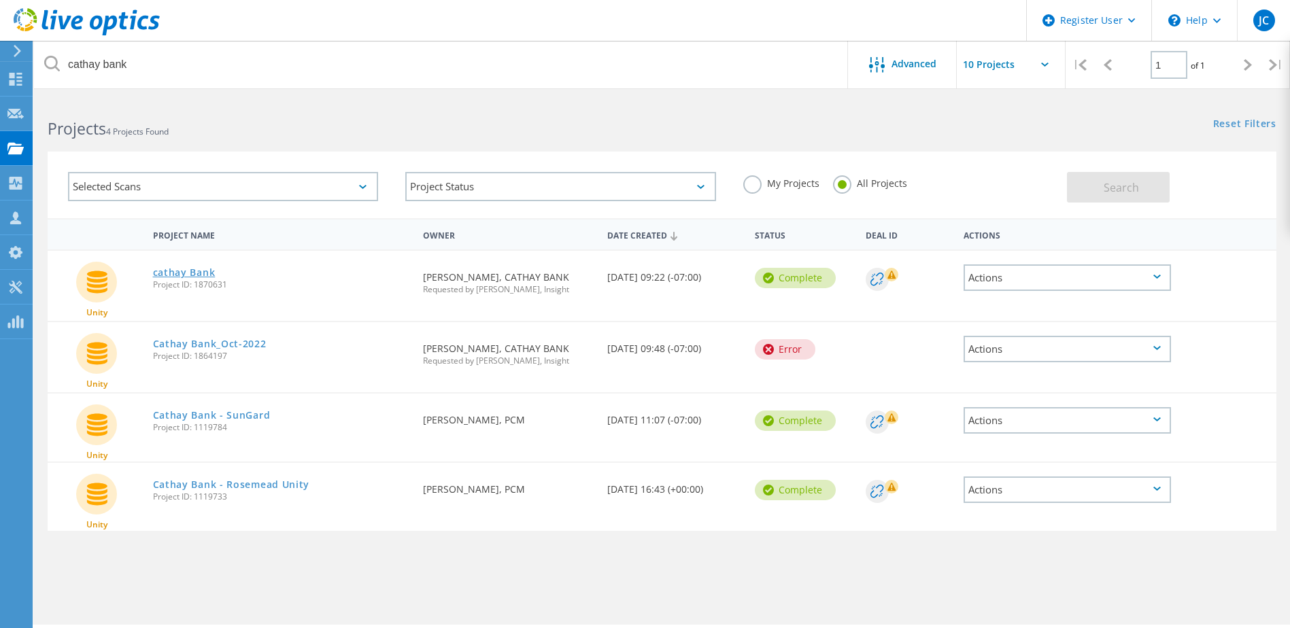
click at [200, 269] on link "cathay Bank" at bounding box center [184, 273] width 63 height 10
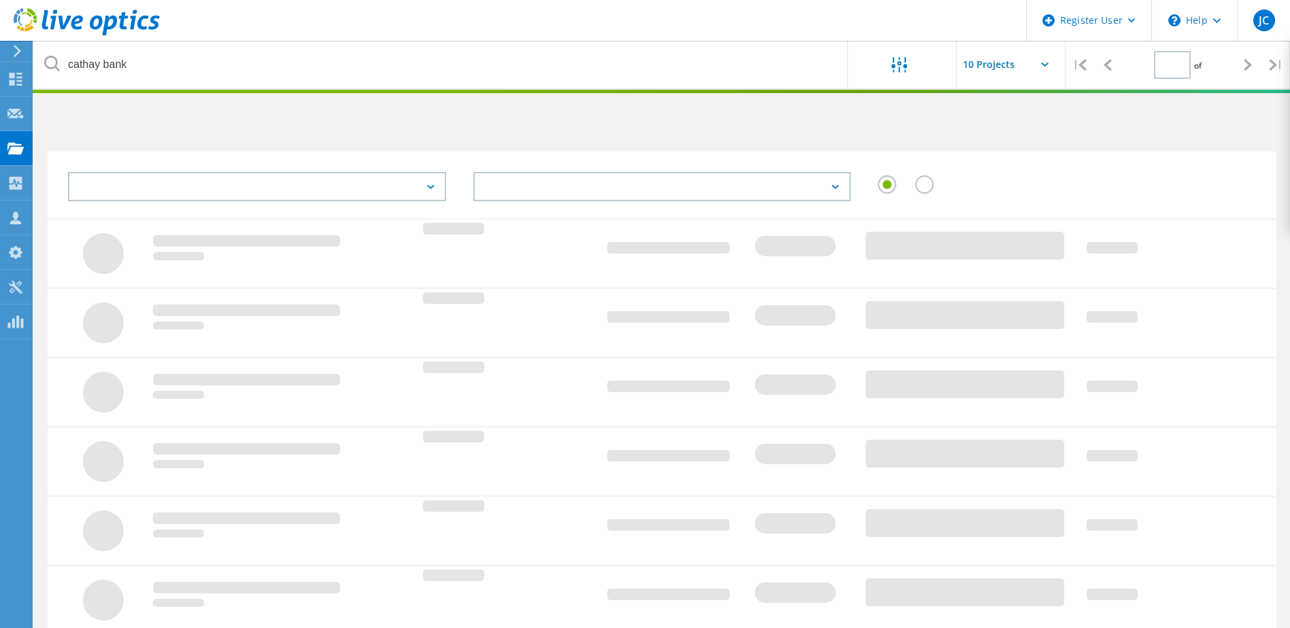
type input "1"
